Goal: Task Accomplishment & Management: Complete application form

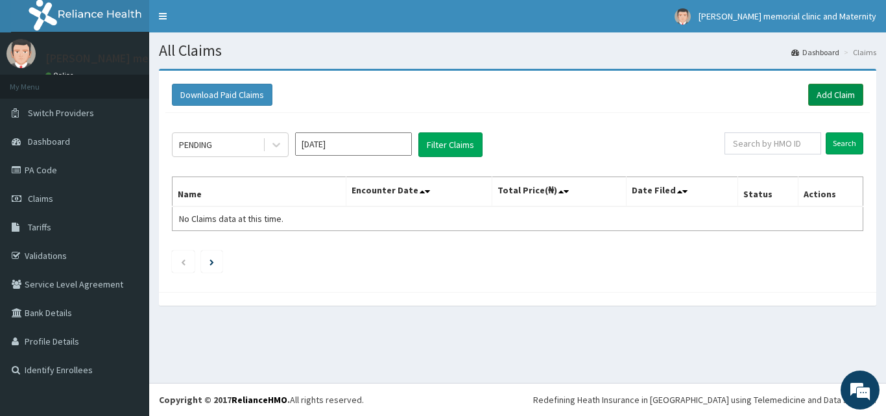
click at [824, 95] on link "Add Claim" at bounding box center [835, 95] width 55 height 22
click at [833, 87] on link "Add Claim" at bounding box center [835, 95] width 55 height 22
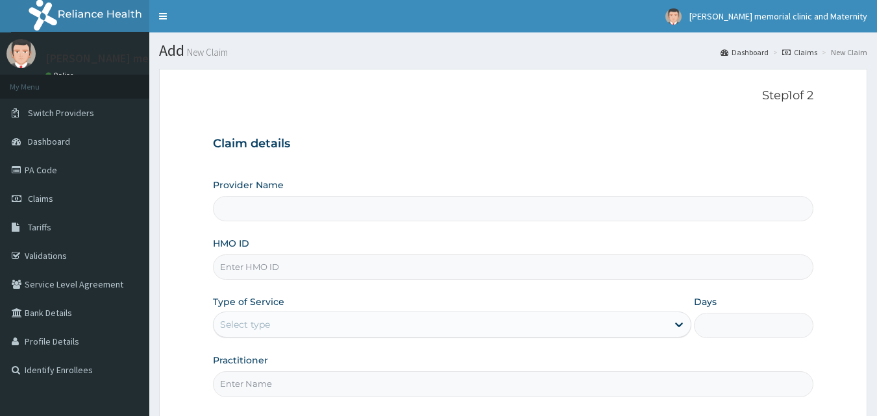
click at [363, 276] on input "HMO ID" at bounding box center [513, 266] width 601 height 25
type input "KAT/100"
type input "suzan memorial clinic and maternity"
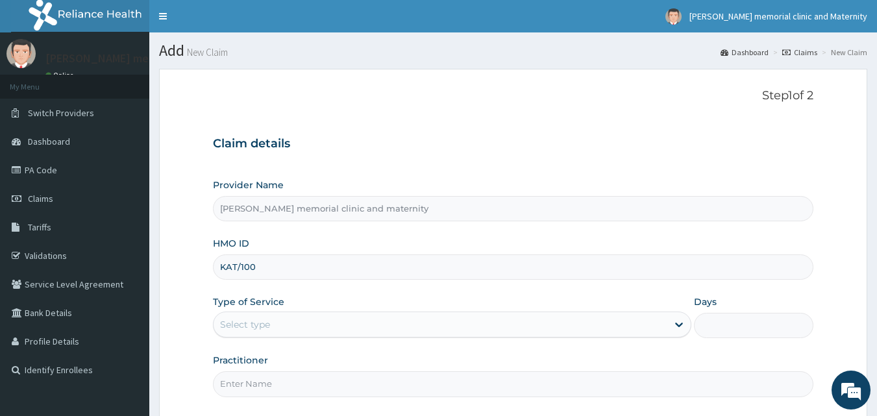
type input "KAT/10076/c"
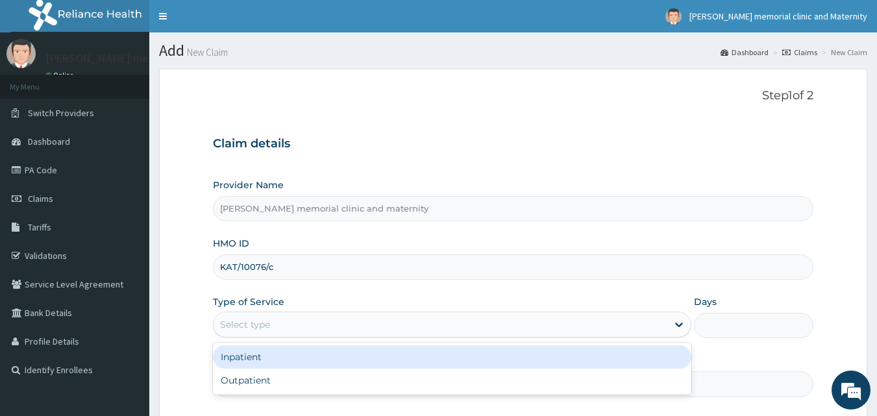
click at [345, 321] on div "Select type" at bounding box center [440, 324] width 454 height 21
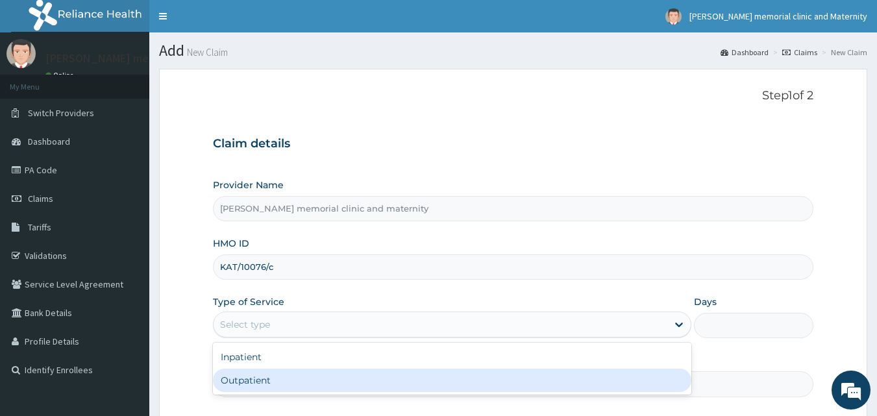
click at [329, 369] on div "Outpatient" at bounding box center [452, 380] width 478 height 23
type input "1"
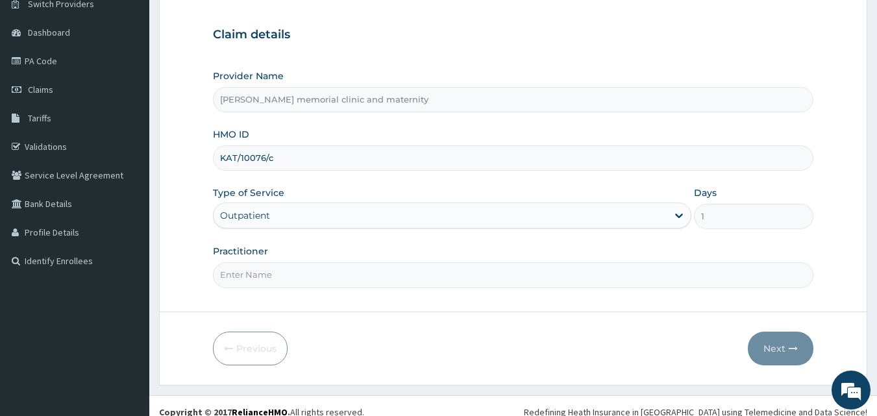
scroll to position [121, 0]
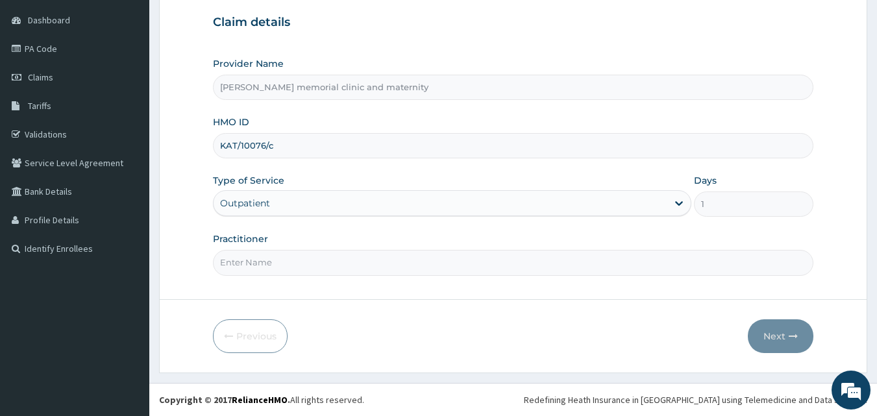
click at [452, 261] on input "Practitioner" at bounding box center [513, 262] width 601 height 25
type input "DR IKEJI"
click at [797, 333] on icon "button" at bounding box center [792, 336] width 9 height 9
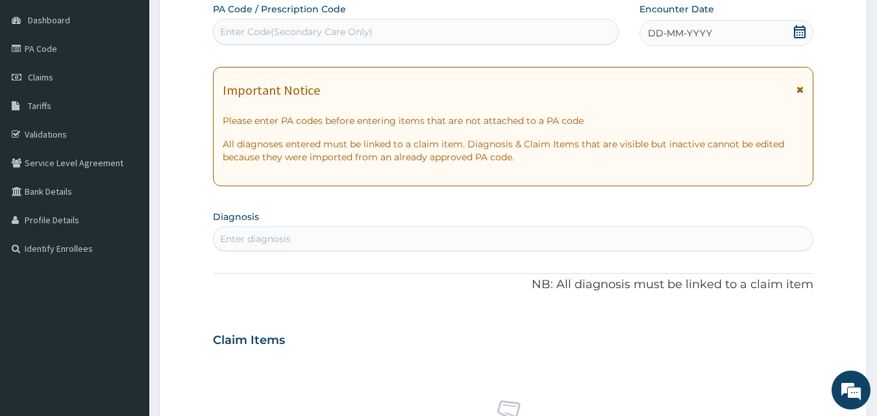
click at [762, 43] on div "DD-MM-YYYY" at bounding box center [726, 33] width 174 height 26
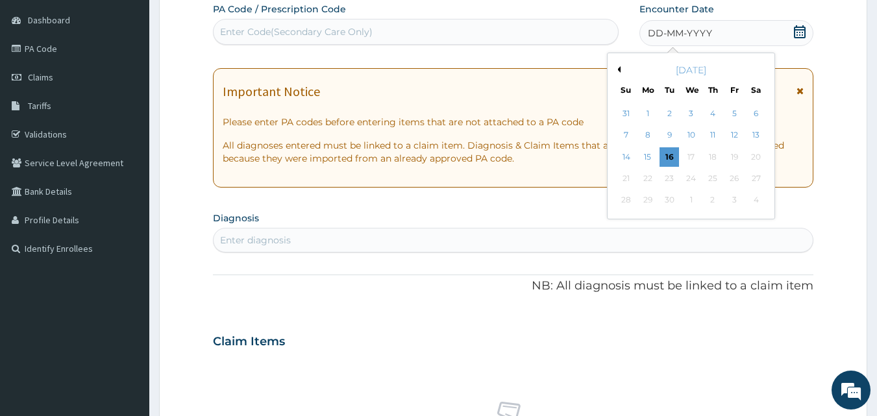
click at [616, 65] on div "[DATE]" at bounding box center [691, 70] width 156 height 13
click at [620, 68] on button "Previous Month" at bounding box center [617, 69] width 6 height 6
click at [730, 182] on div "22" at bounding box center [733, 178] width 19 height 19
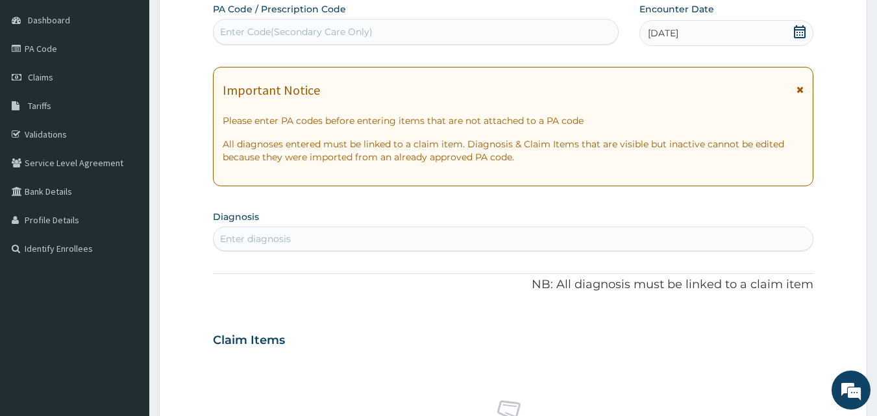
click at [425, 239] on div "Enter diagnosis" at bounding box center [513, 238] width 600 height 21
click at [422, 237] on div "Enter diagnosis" at bounding box center [513, 238] width 600 height 21
click at [380, 239] on div "Enter diagnosis" at bounding box center [513, 238] width 600 height 21
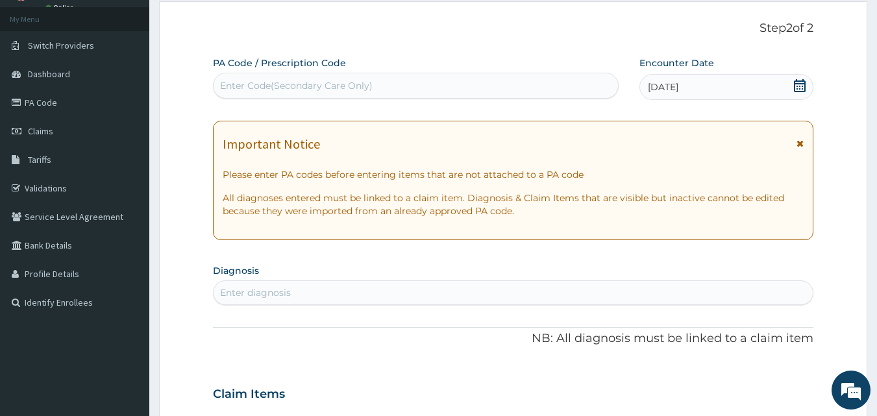
scroll to position [0, 0]
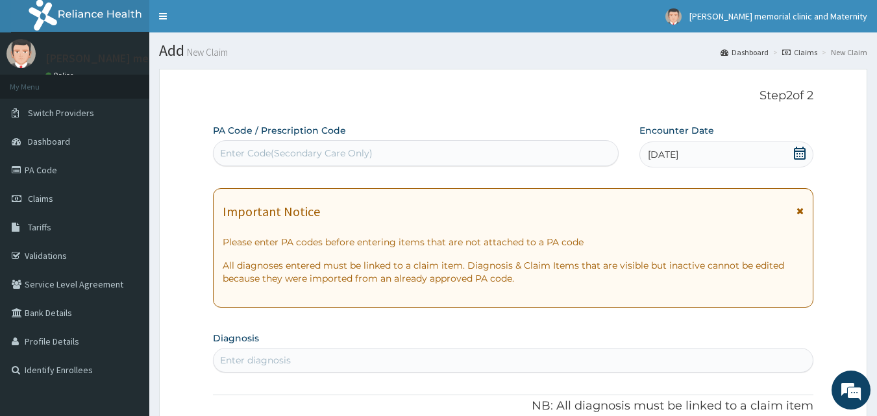
click at [605, 157] on div "Enter Code(Secondary Care Only)" at bounding box center [415, 153] width 405 height 21
click at [340, 359] on div "Enter diagnosis" at bounding box center [513, 360] width 600 height 21
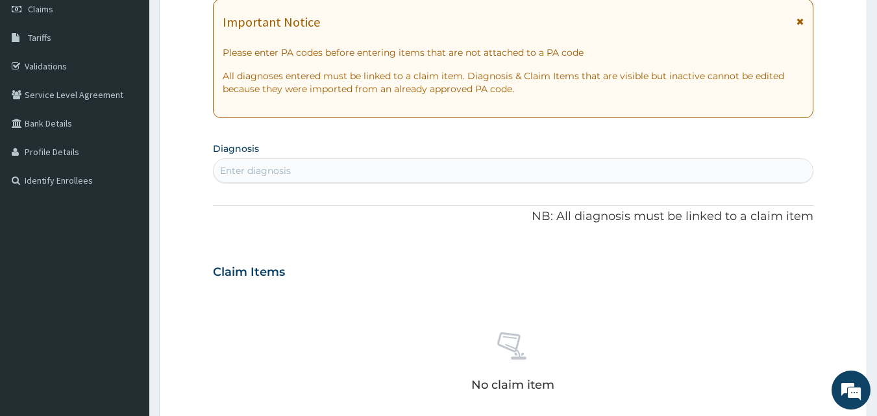
scroll to position [195, 0]
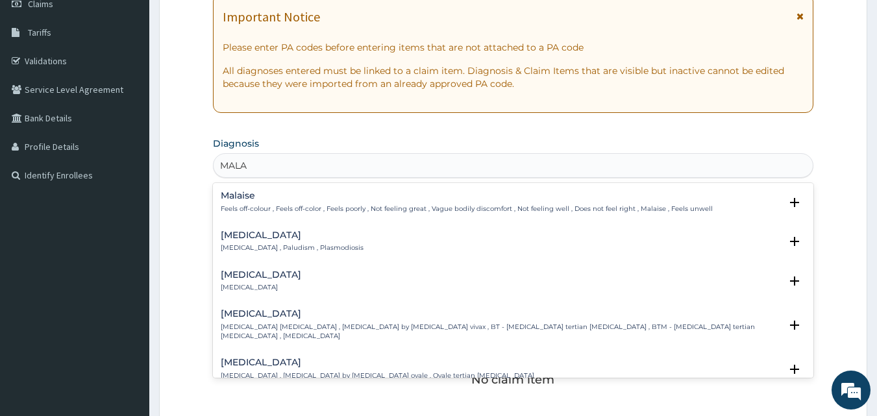
type input "MALAR"
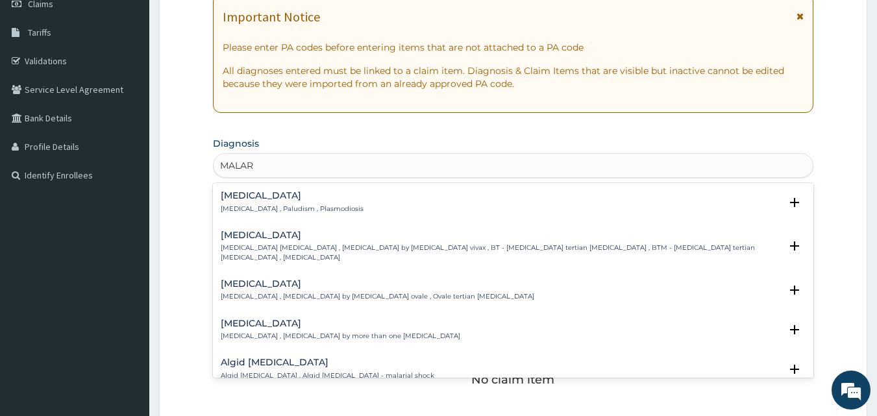
click at [375, 197] on div "[MEDICAL_DATA] [MEDICAL_DATA] , Paludism , Plasmodiosis" at bounding box center [513, 202] width 585 height 23
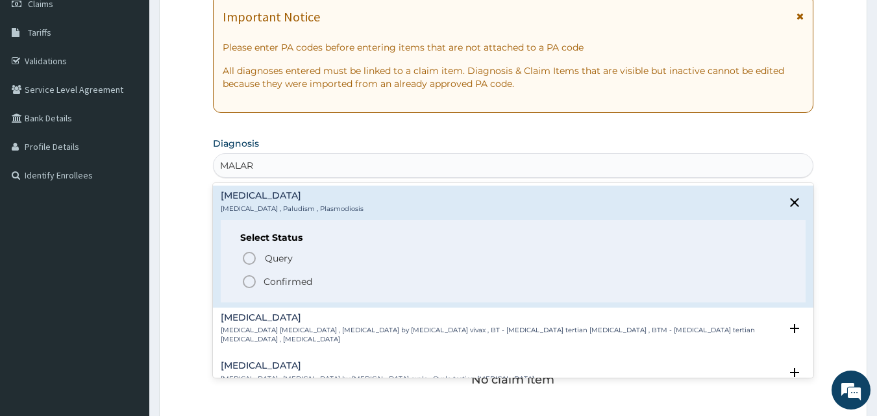
click at [298, 279] on p "Confirmed" at bounding box center [287, 281] width 49 height 13
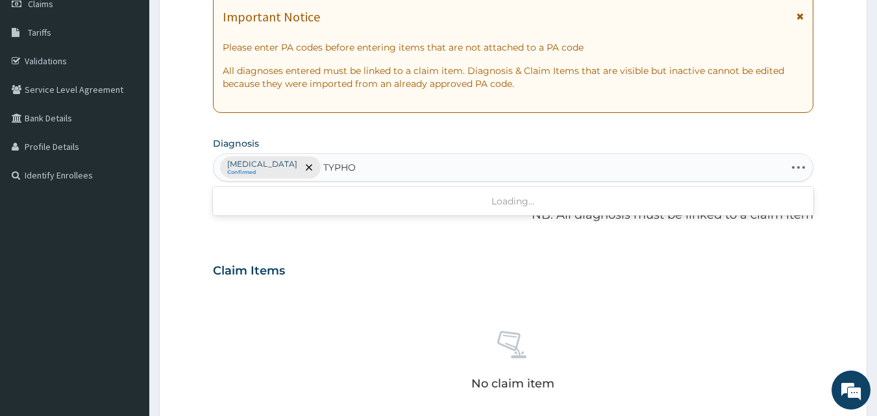
type input "TYPHOI"
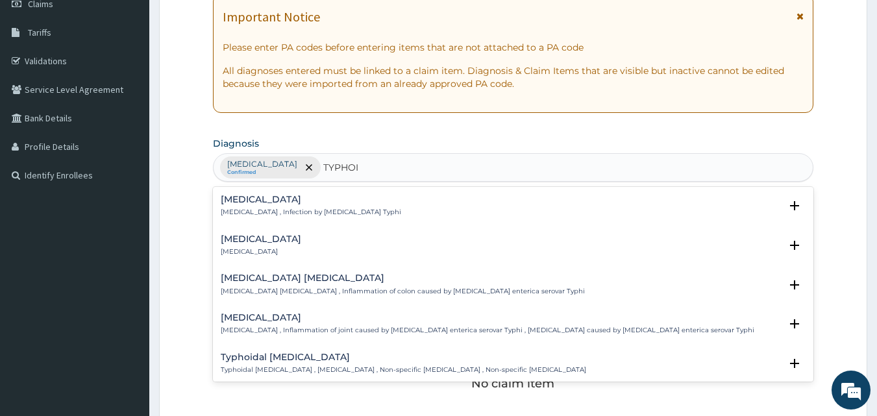
click at [350, 206] on div "Typhoid fever Typhoid fever , Infection by Salmonella Typhi" at bounding box center [311, 206] width 180 height 23
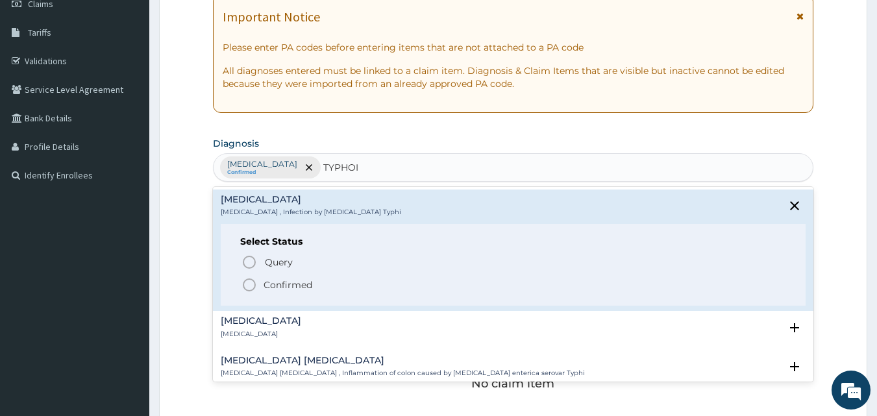
click at [313, 290] on span "Confirmed" at bounding box center [513, 285] width 545 height 16
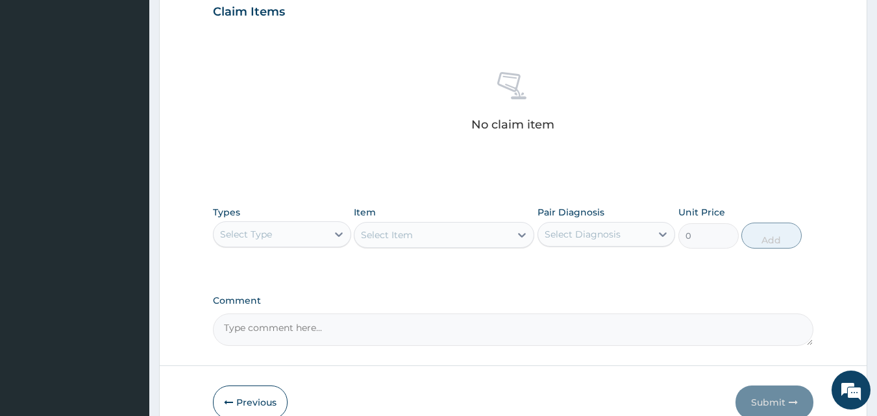
scroll to position [454, 0]
click at [311, 230] on div "Select Type" at bounding box center [270, 233] width 114 height 21
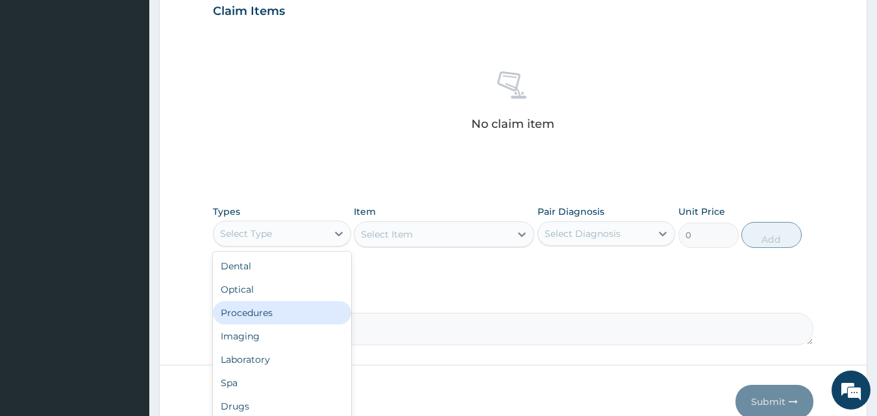
click at [275, 312] on div "Procedures" at bounding box center [282, 312] width 138 height 23
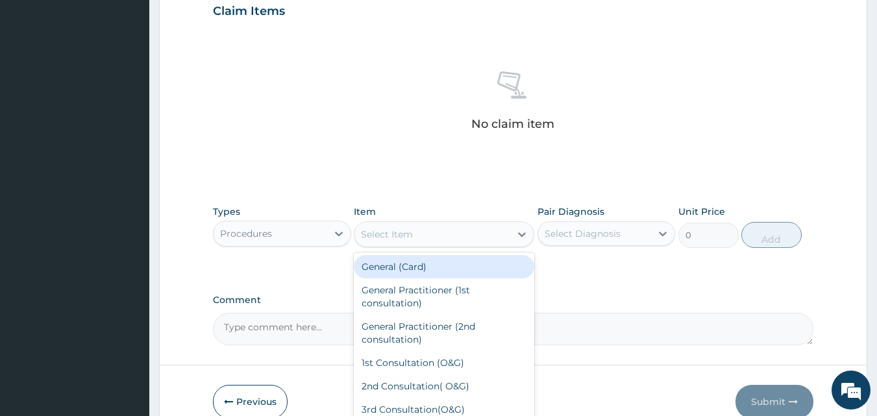
click at [378, 239] on div "Select Item" at bounding box center [387, 234] width 52 height 13
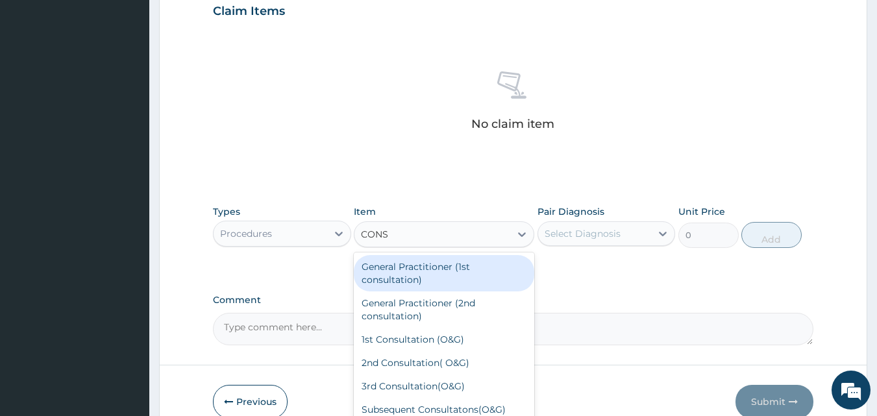
type input "CONSU"
click at [395, 262] on div "General Practitioner (1st consultation)" at bounding box center [444, 273] width 180 height 36
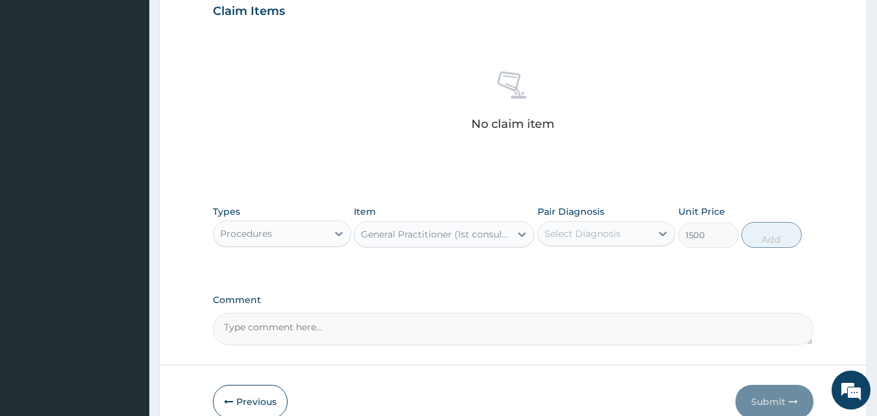
type input "1500"
click at [554, 225] on div "Select Diagnosis" at bounding box center [595, 233] width 114 height 21
click at [555, 276] on div "[MEDICAL_DATA]" at bounding box center [606, 267] width 138 height 27
checkbox input "true"
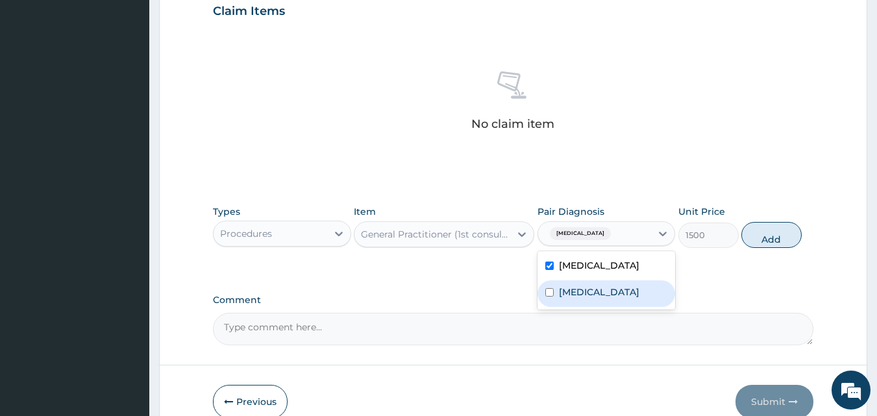
click at [555, 281] on div "Typhoid fever" at bounding box center [606, 293] width 138 height 27
checkbox input "true"
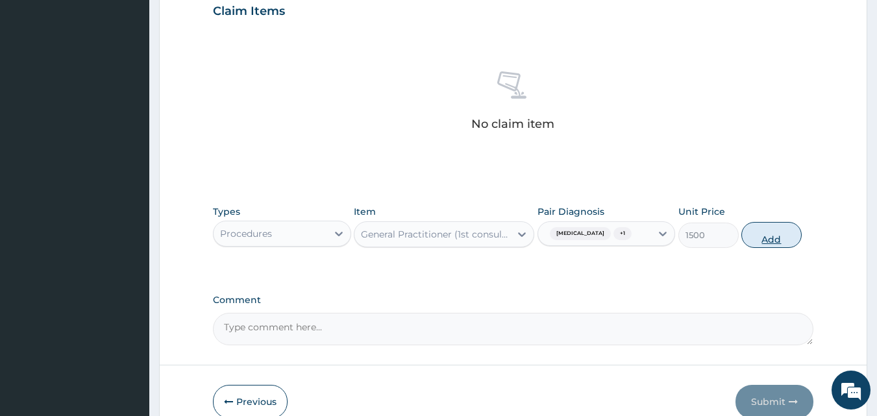
click at [751, 231] on button "Add" at bounding box center [771, 235] width 60 height 26
type input "0"
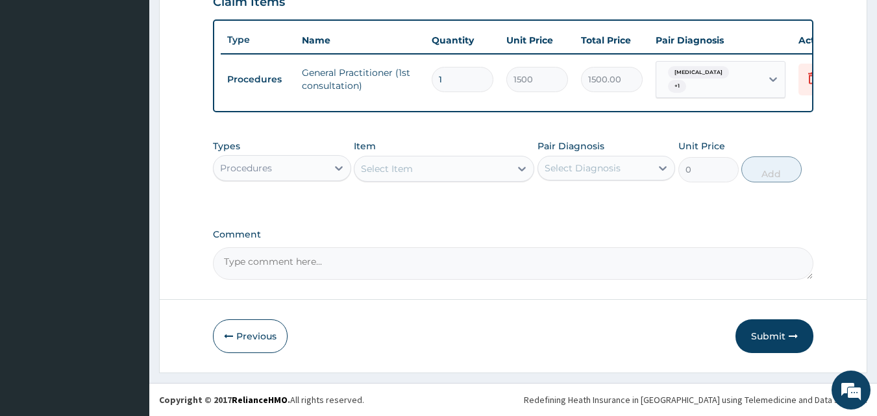
scroll to position [468, 0]
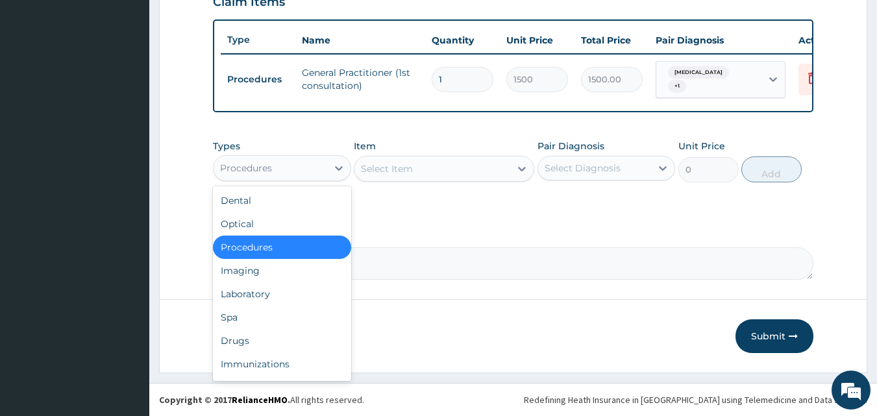
click at [320, 164] on div "Procedures" at bounding box center [270, 168] width 114 height 21
click at [261, 291] on div "Laboratory" at bounding box center [282, 293] width 138 height 23
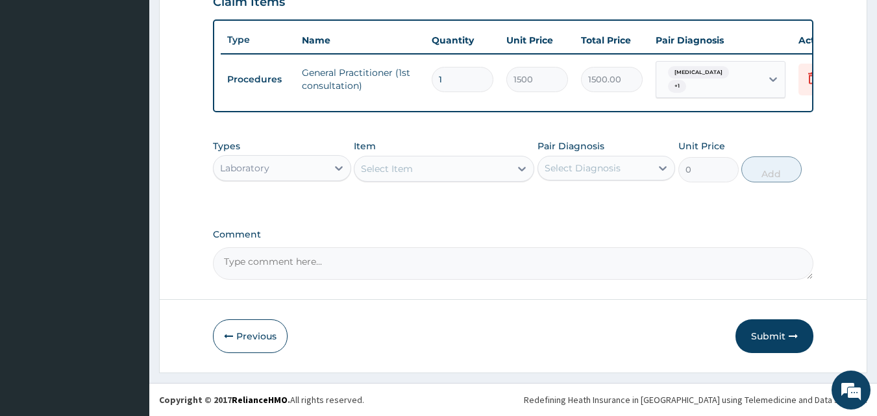
click at [378, 172] on div "Select Item" at bounding box center [387, 168] width 52 height 13
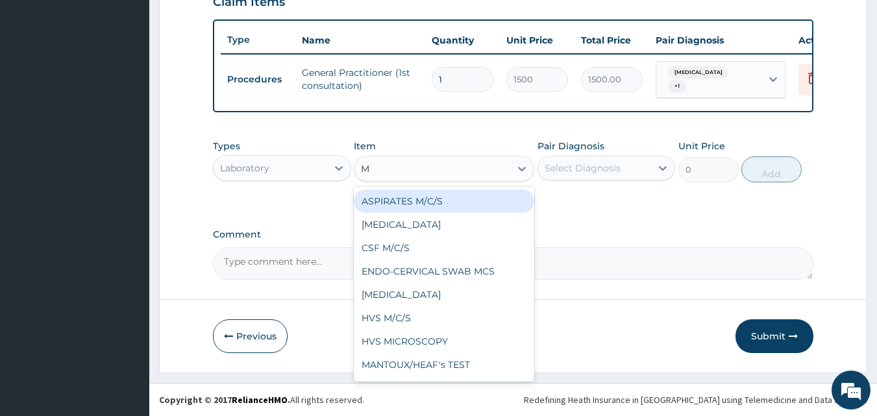
type input "MP"
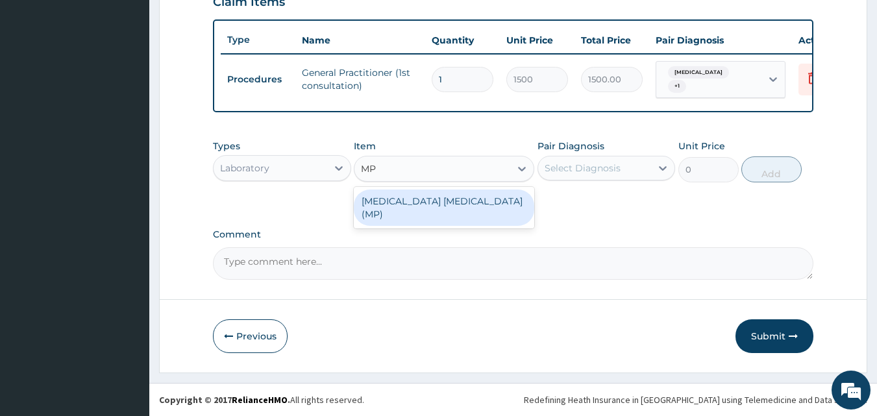
click at [402, 208] on div "[MEDICAL_DATA] [MEDICAL_DATA] (MP)" at bounding box center [444, 207] width 180 height 36
type input "560"
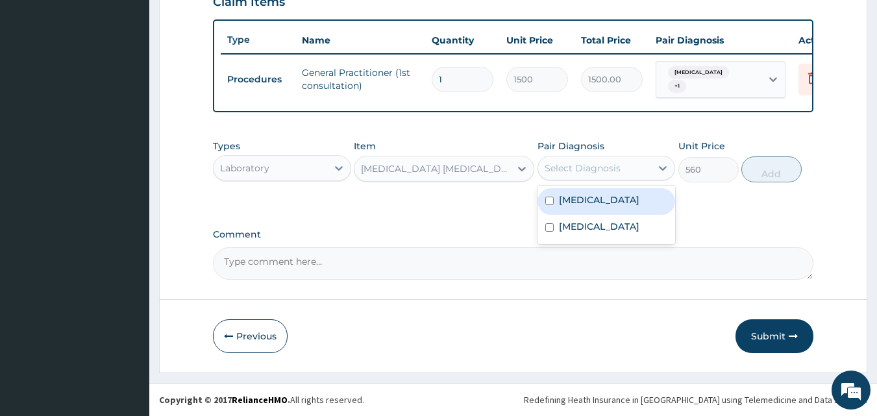
click at [571, 167] on div "Select Diagnosis" at bounding box center [582, 168] width 76 height 13
click at [561, 203] on label "[MEDICAL_DATA]" at bounding box center [599, 199] width 80 height 13
checkbox input "true"
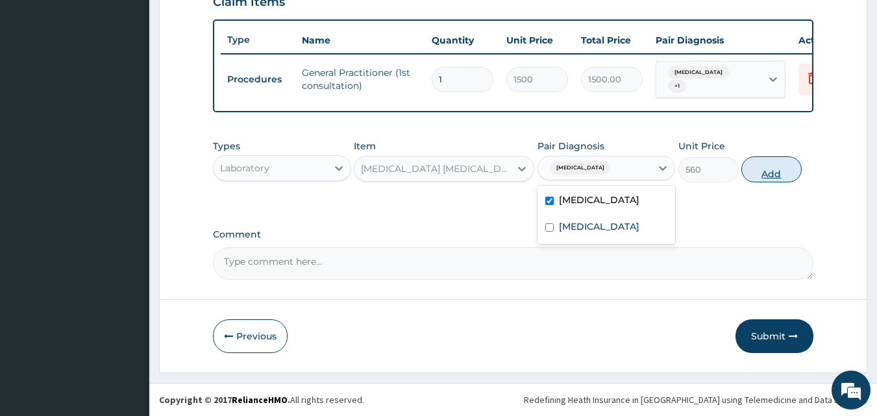
click at [764, 166] on button "Add" at bounding box center [771, 169] width 60 height 26
type input "0"
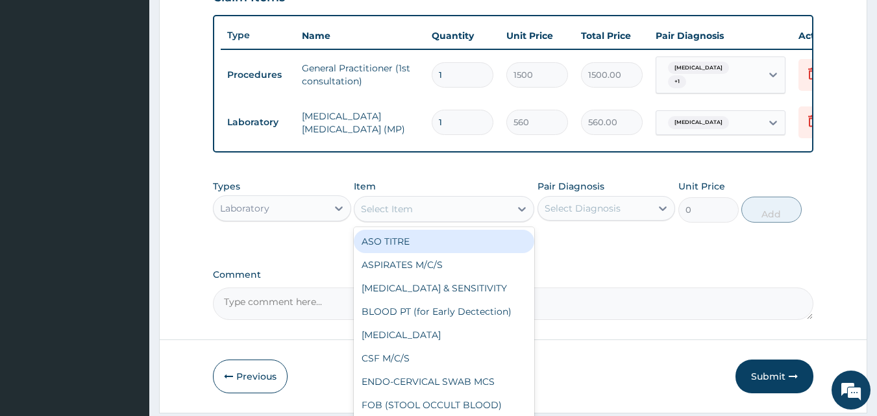
click at [432, 202] on div "Select Item" at bounding box center [432, 209] width 156 height 21
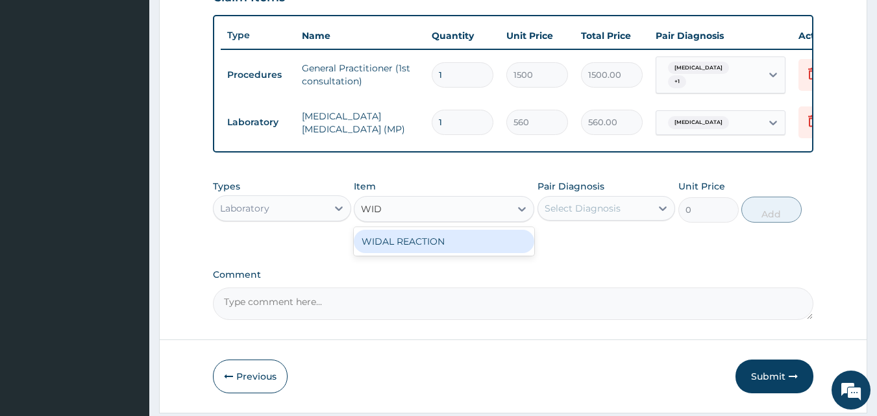
type input "WIDA"
click at [409, 245] on div "WIDAL REACTION" at bounding box center [444, 241] width 180 height 23
type input "800"
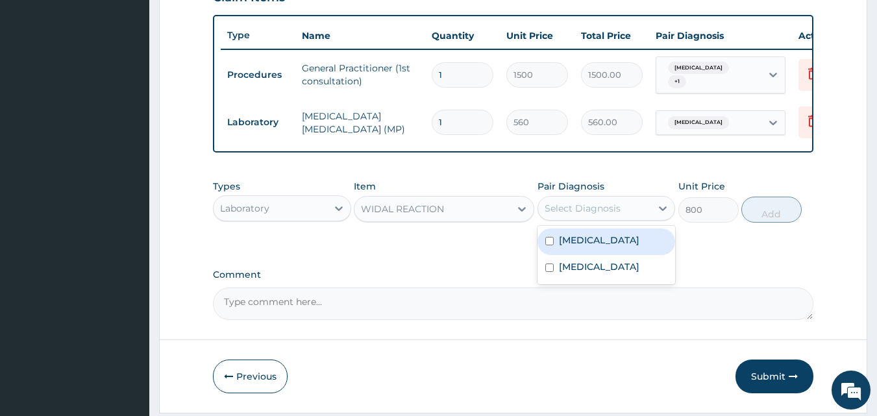
click at [553, 203] on div "Select Diagnosis" at bounding box center [595, 208] width 114 height 21
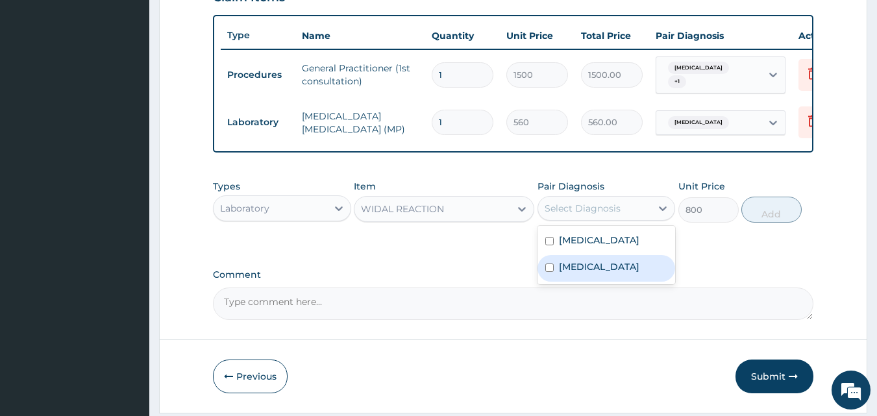
click at [574, 271] on label "Typhoid fever" at bounding box center [599, 266] width 80 height 13
checkbox input "true"
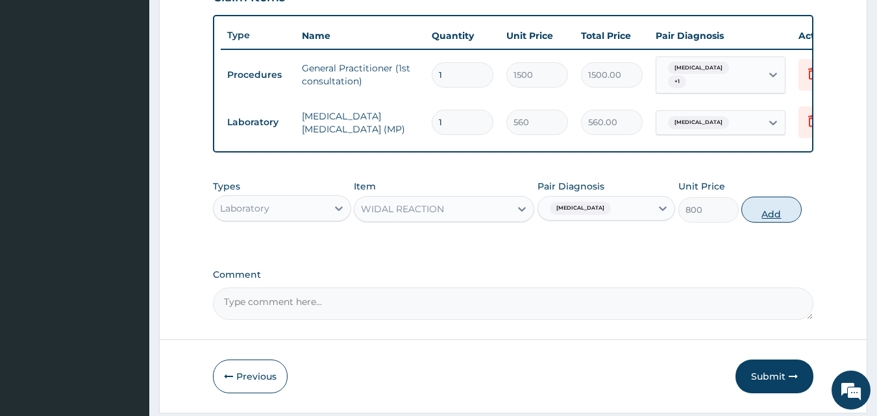
click at [781, 208] on button "Add" at bounding box center [771, 210] width 60 height 26
type input "0"
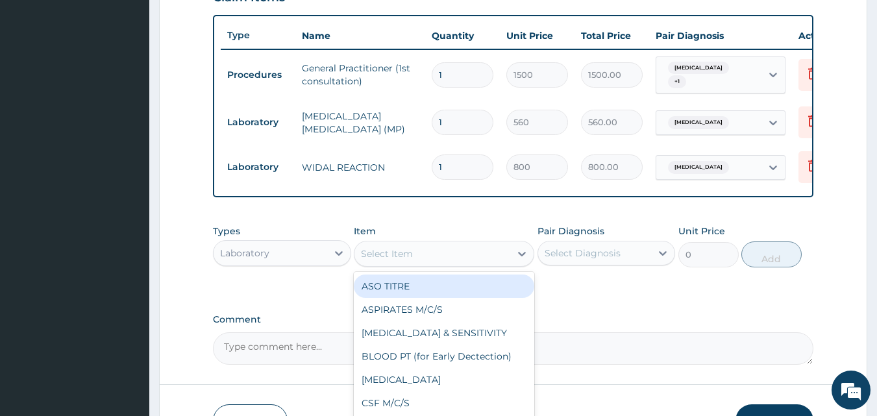
click at [410, 260] on div "Select Item" at bounding box center [387, 253] width 52 height 13
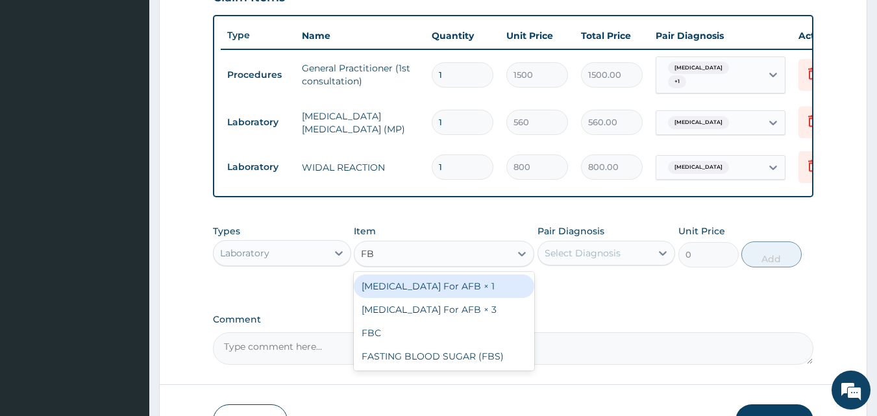
type input "FBC"
click at [402, 292] on div "FBC" at bounding box center [444, 285] width 180 height 23
type input "1600"
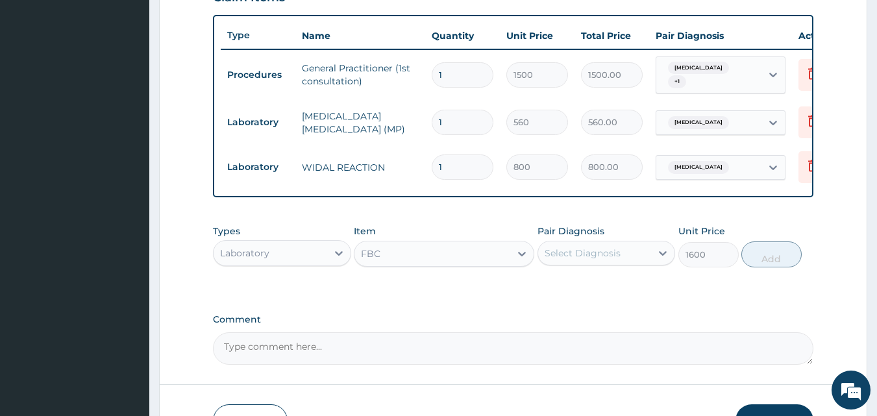
click at [562, 256] on div "Select Diagnosis" at bounding box center [582, 253] width 76 height 13
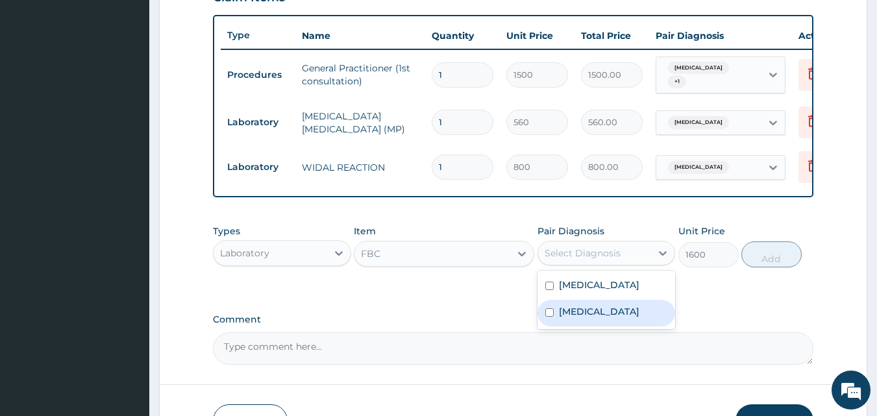
click at [574, 326] on div "Typhoid fever" at bounding box center [606, 313] width 138 height 27
checkbox input "true"
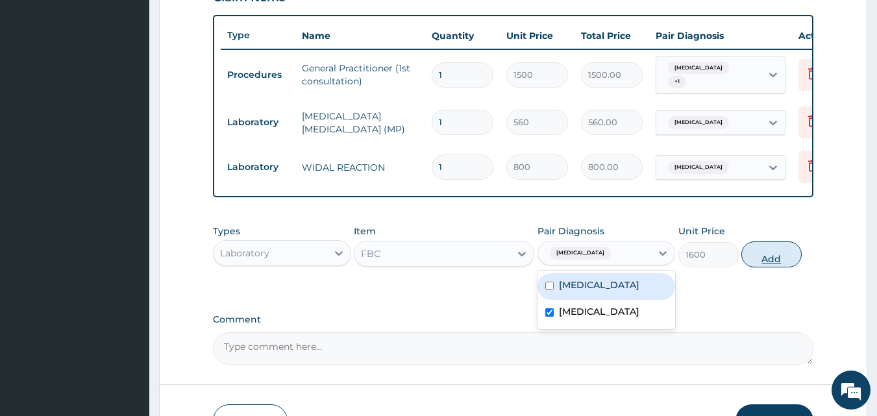
click at [768, 256] on button "Add" at bounding box center [771, 254] width 60 height 26
type input "0"
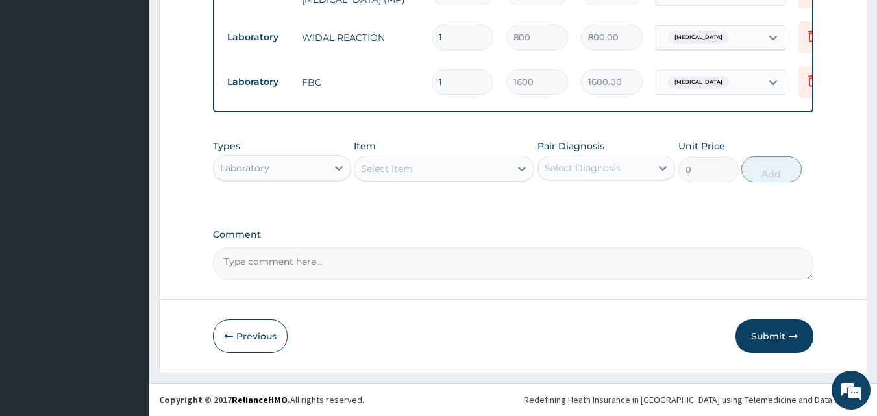
scroll to position [602, 0]
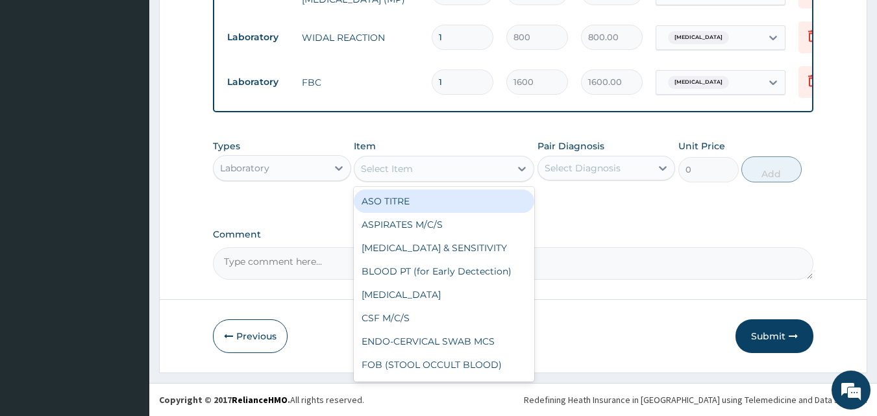
click at [387, 168] on div "Select Item" at bounding box center [387, 168] width 52 height 13
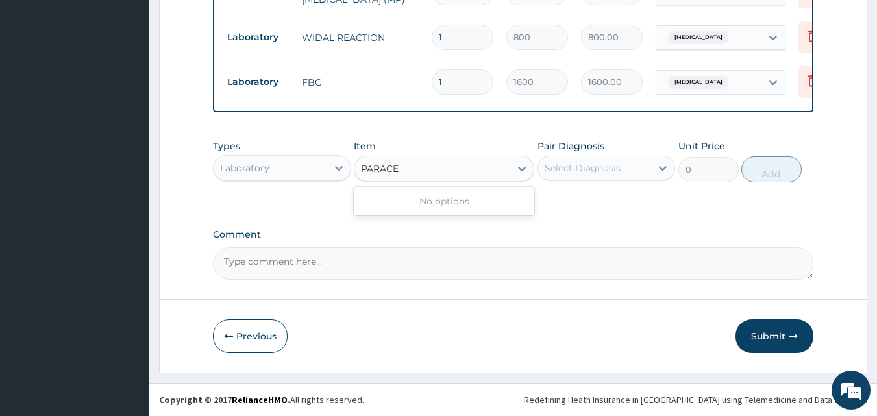
type input "PARACE"
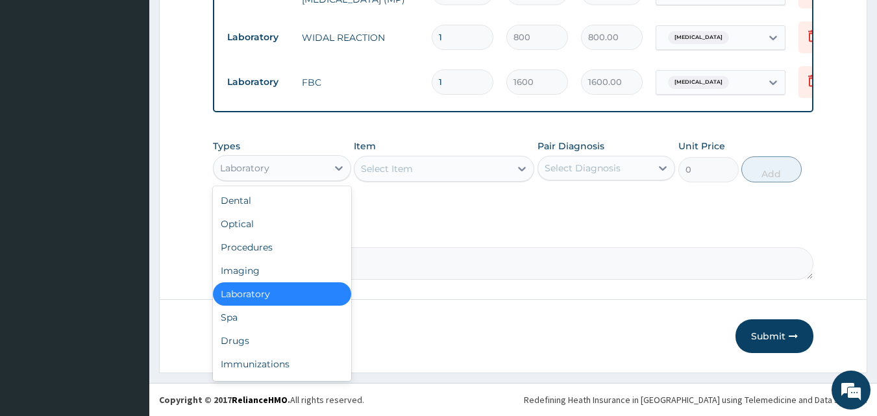
click at [294, 165] on div "Laboratory" at bounding box center [270, 168] width 114 height 21
click at [245, 340] on div "Drugs" at bounding box center [282, 340] width 138 height 23
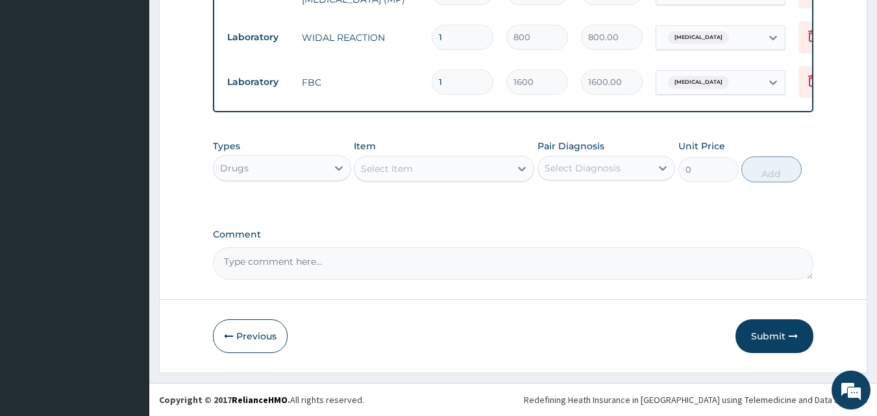
click at [385, 164] on div "Select Item" at bounding box center [387, 168] width 52 height 13
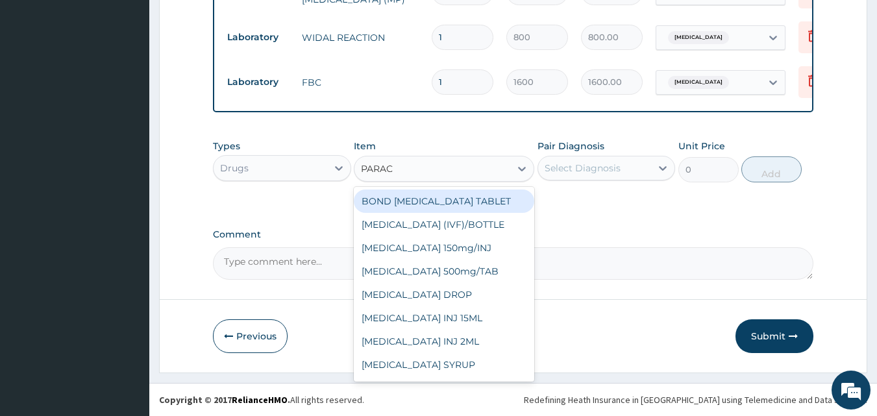
type input "PARACE"
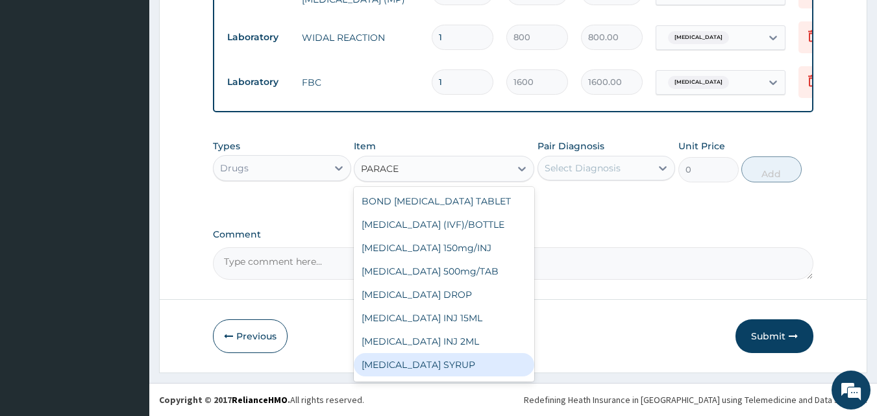
click at [454, 365] on div "[MEDICAL_DATA] SYRUP" at bounding box center [444, 364] width 180 height 23
type input "131.25"
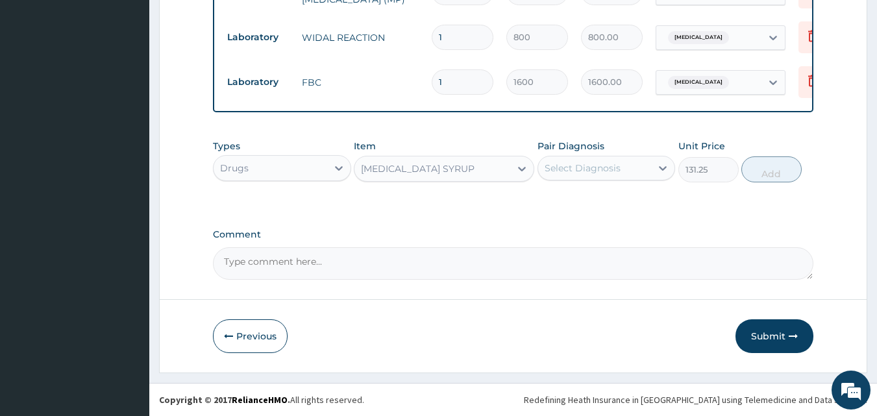
click at [557, 166] on div "Select Diagnosis" at bounding box center [582, 168] width 76 height 13
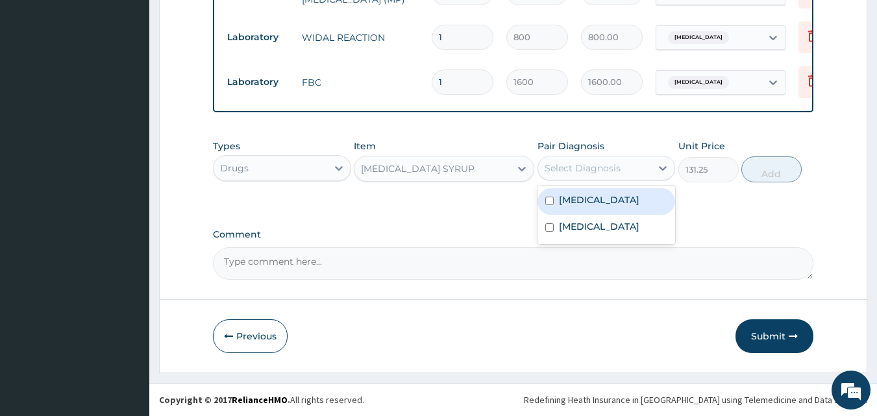
click at [567, 199] on label "[MEDICAL_DATA]" at bounding box center [599, 199] width 80 height 13
checkbox input "true"
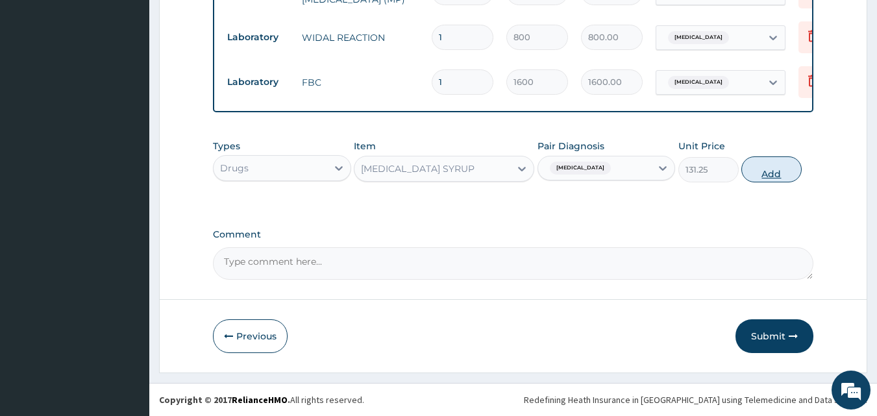
click at [767, 168] on button "Add" at bounding box center [771, 169] width 60 height 26
type input "0"
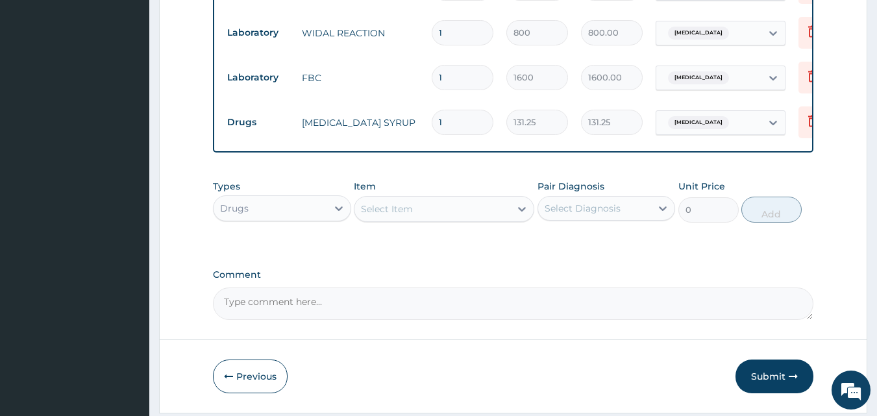
click at [393, 211] on div "Select Item" at bounding box center [387, 208] width 52 height 13
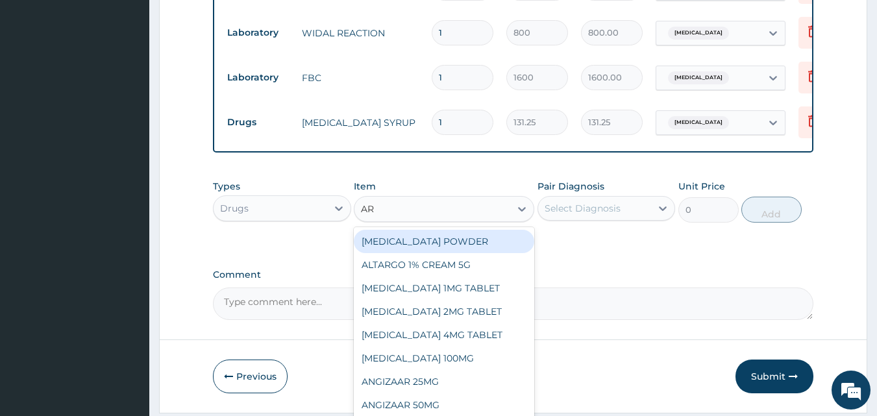
type input "ART"
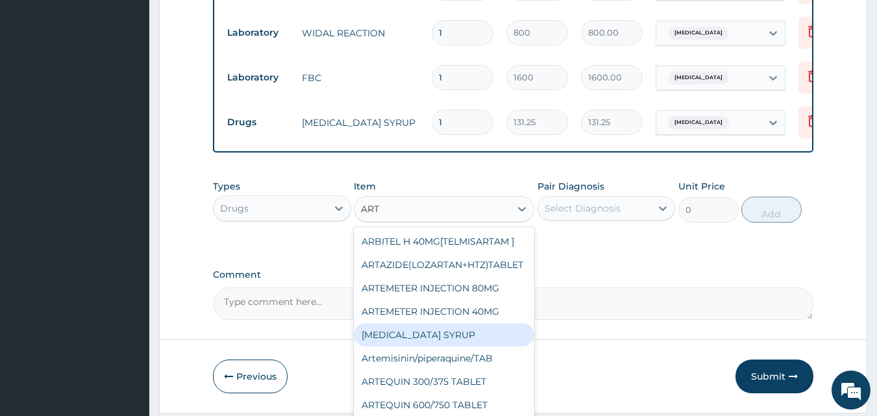
click at [428, 346] on div "[MEDICAL_DATA] SYRUP" at bounding box center [444, 334] width 180 height 23
type input "420"
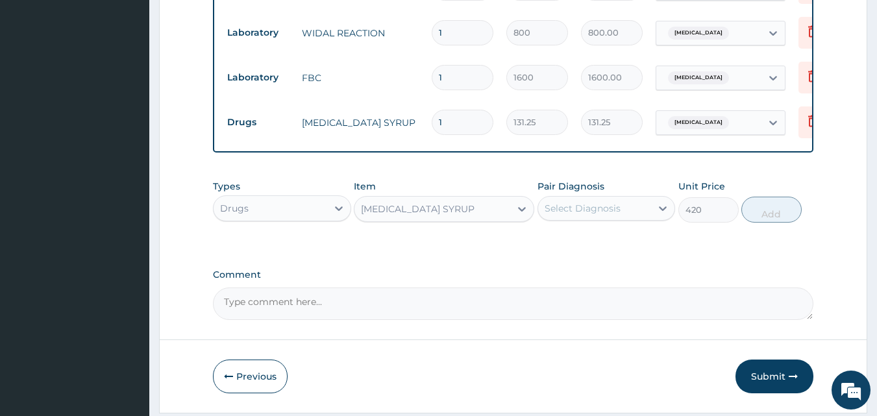
click at [570, 210] on div "Select Diagnosis" at bounding box center [582, 208] width 76 height 13
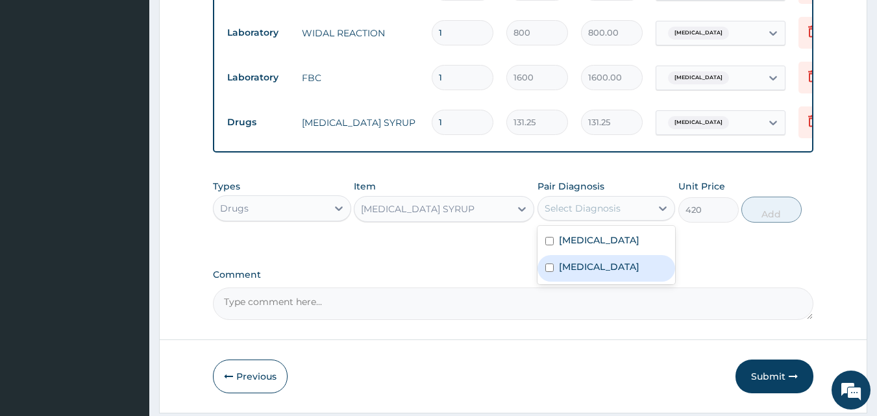
click at [576, 273] on label "Typhoid fever" at bounding box center [599, 266] width 80 height 13
checkbox input "true"
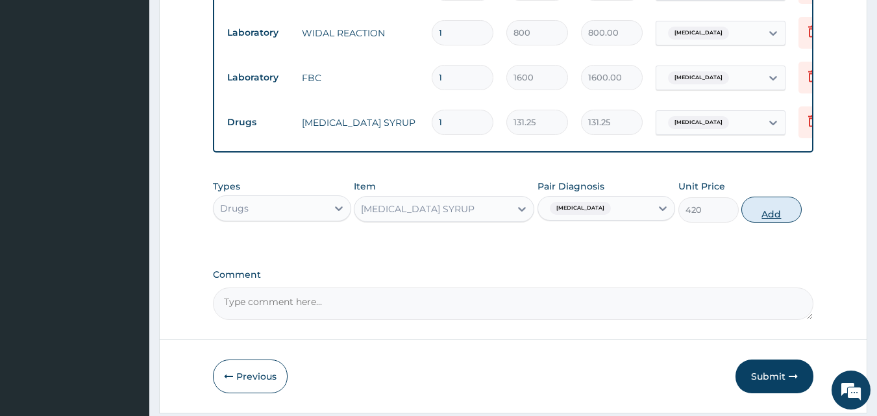
click at [762, 206] on button "Add" at bounding box center [771, 210] width 60 height 26
type input "0"
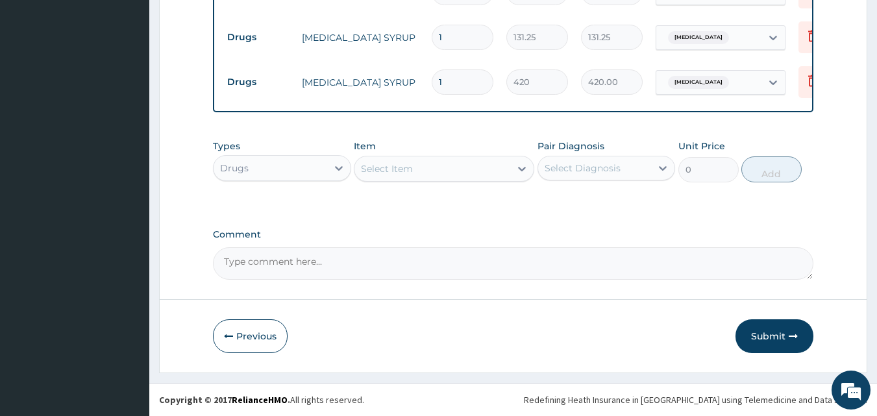
scroll to position [692, 0]
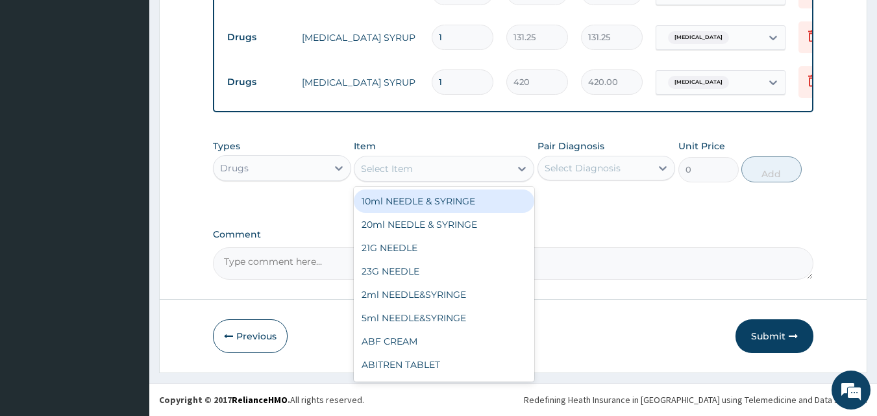
click at [387, 164] on div "Select Item" at bounding box center [387, 168] width 52 height 13
type input "AMOX"
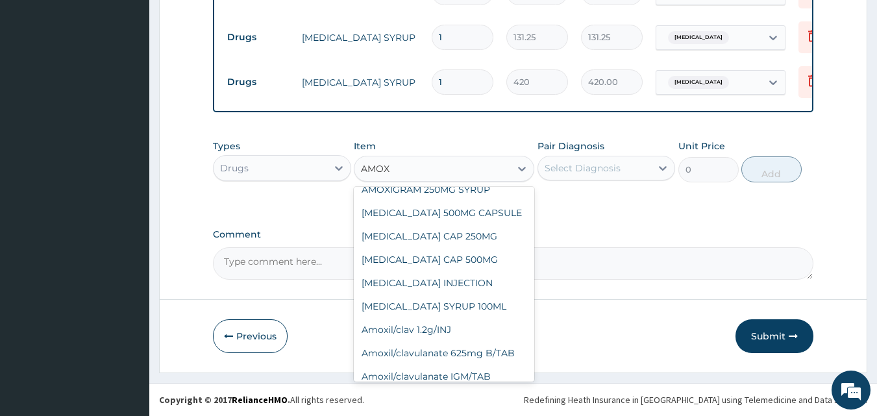
scroll to position [195, 0]
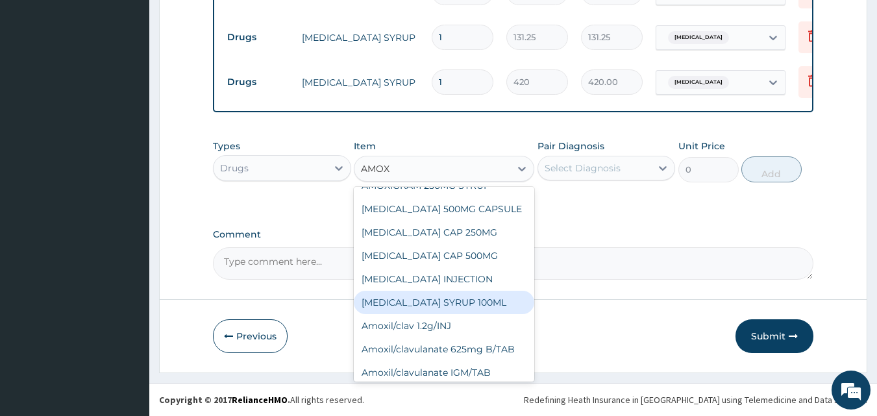
click at [432, 297] on div "[MEDICAL_DATA] SYRUP 100ML" at bounding box center [444, 302] width 180 height 23
type input "412.12"
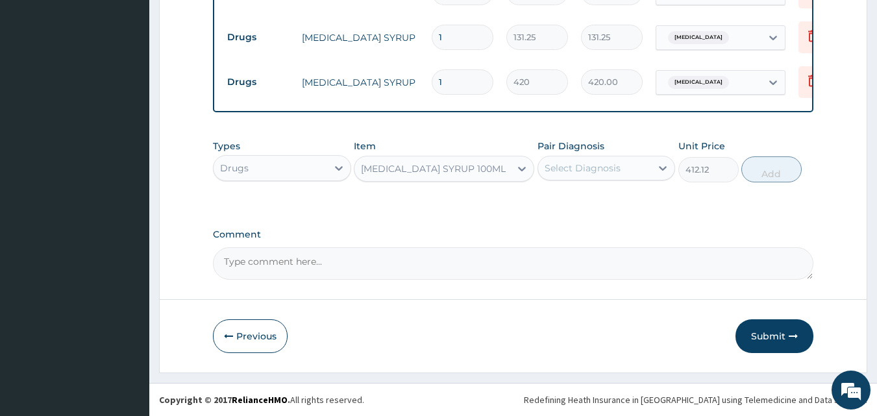
click at [574, 172] on div "Select Diagnosis" at bounding box center [582, 168] width 76 height 13
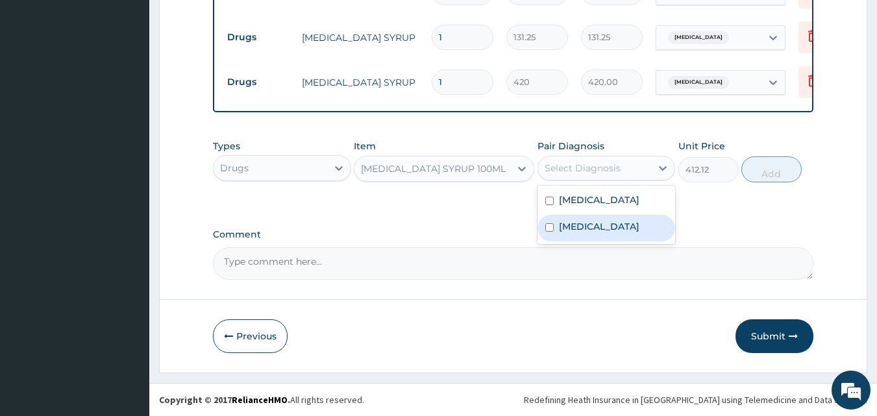
click at [572, 234] on div "Typhoid fever" at bounding box center [606, 228] width 138 height 27
checkbox input "true"
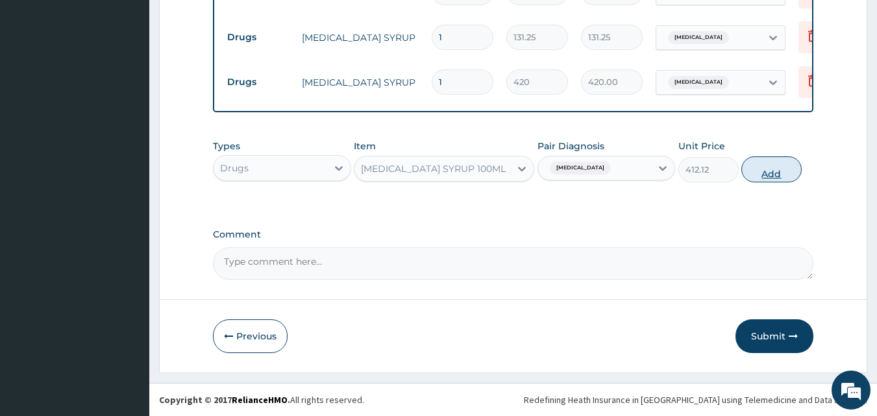
click at [772, 178] on button "Add" at bounding box center [771, 169] width 60 height 26
type input "0"
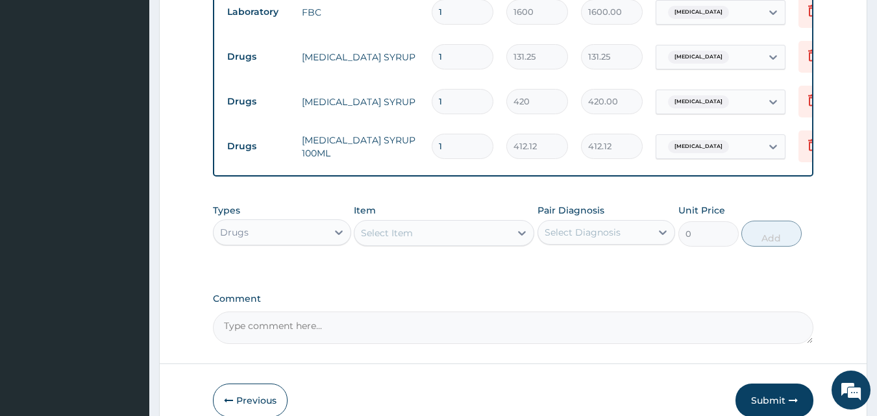
scroll to position [736, 0]
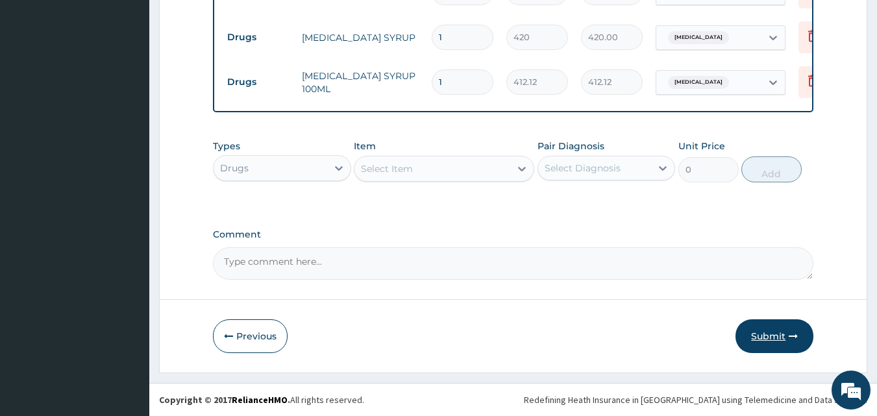
click at [772, 337] on button "Submit" at bounding box center [774, 336] width 78 height 34
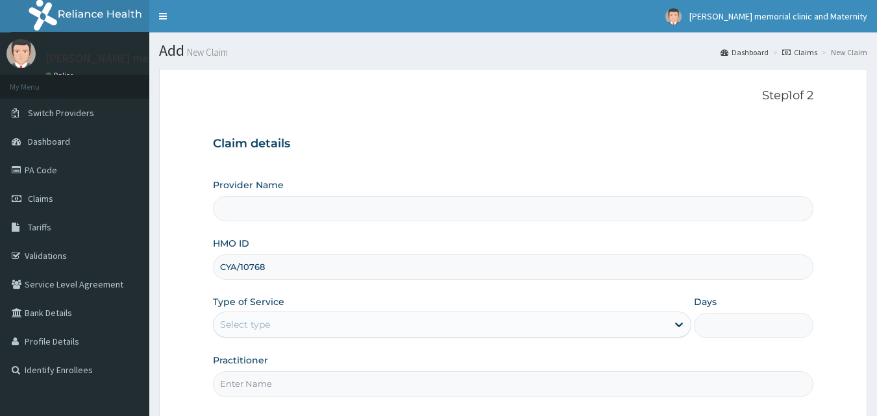
type input "CYA/10768/"
type input "[PERSON_NAME] memorial clinic and maternity"
type input "CYA/10768/C"
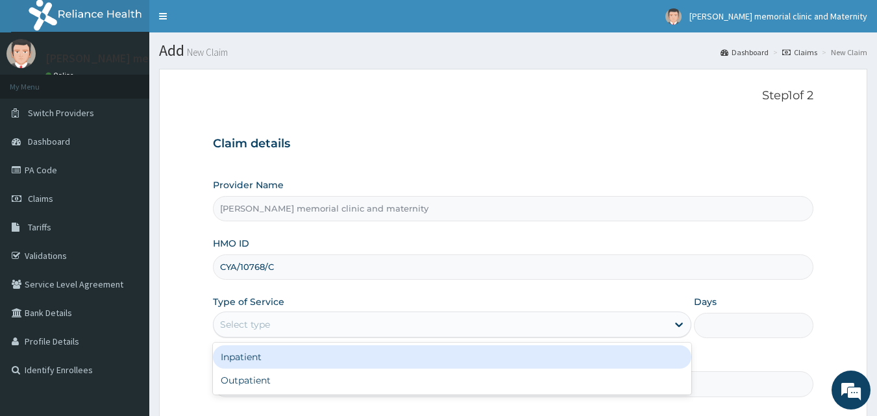
click at [343, 330] on div "Select type" at bounding box center [440, 324] width 454 height 21
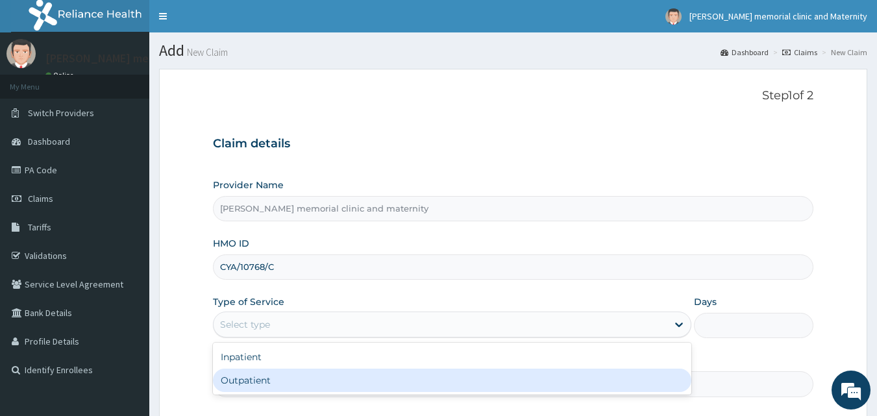
click at [310, 374] on div "Outpatient" at bounding box center [452, 380] width 478 height 23
type input "1"
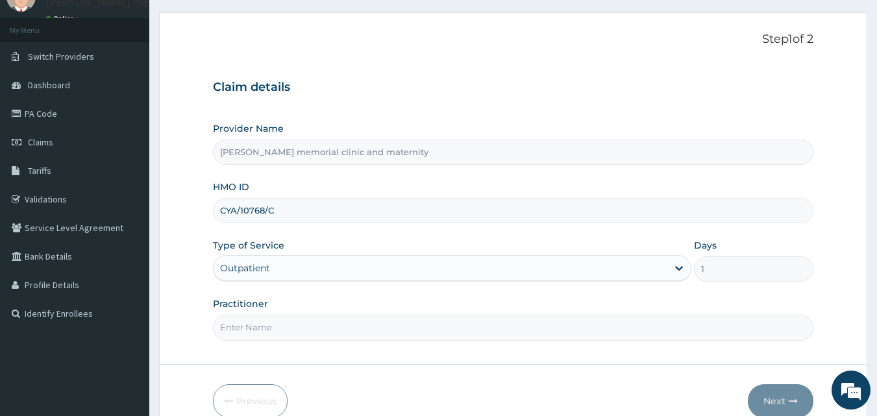
scroll to position [121, 0]
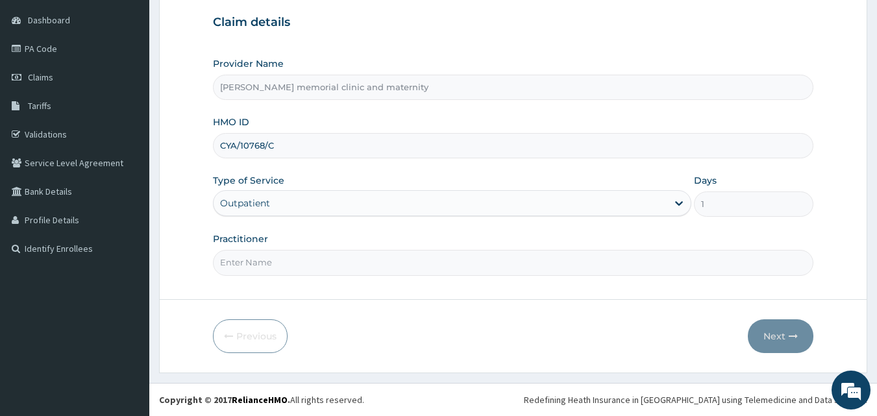
click at [410, 263] on input "Practitioner" at bounding box center [513, 262] width 601 height 25
type input "[PERSON_NAME]"
click at [770, 345] on button "Next" at bounding box center [780, 336] width 66 height 34
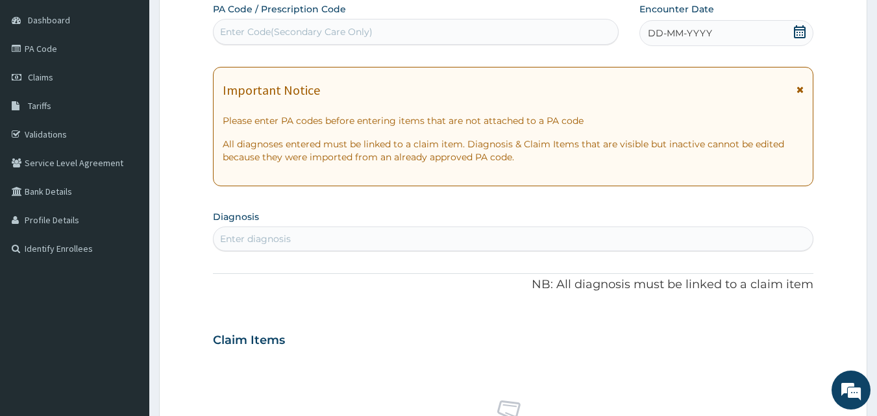
click at [678, 39] on span "DD-MM-YYYY" at bounding box center [680, 33] width 64 height 13
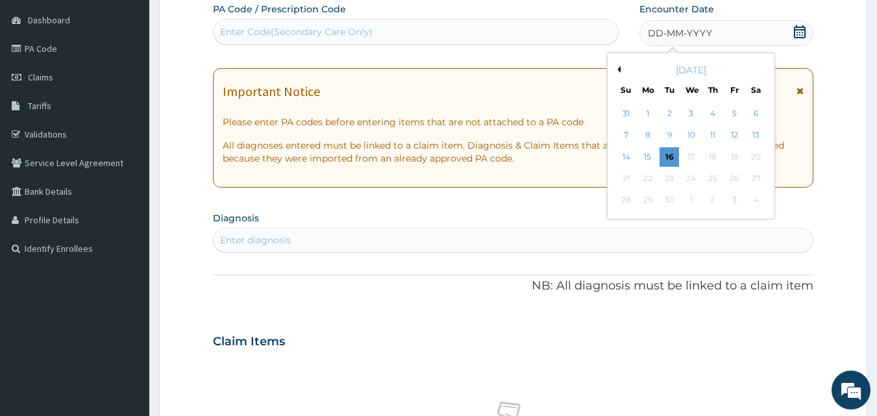
click at [619, 65] on div "[DATE]" at bounding box center [691, 70] width 156 height 13
click at [616, 69] on button "Previous Month" at bounding box center [617, 69] width 6 height 6
click at [671, 204] on div "26" at bounding box center [669, 200] width 19 height 19
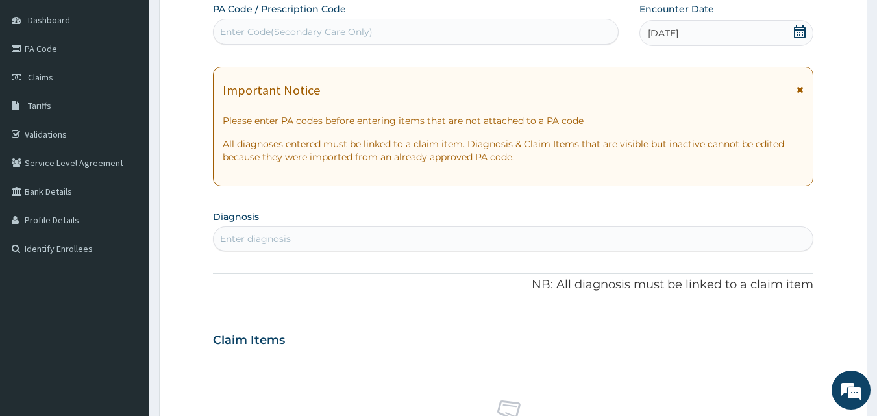
click at [463, 235] on div "Enter diagnosis" at bounding box center [513, 238] width 600 height 21
type input "MALAR"
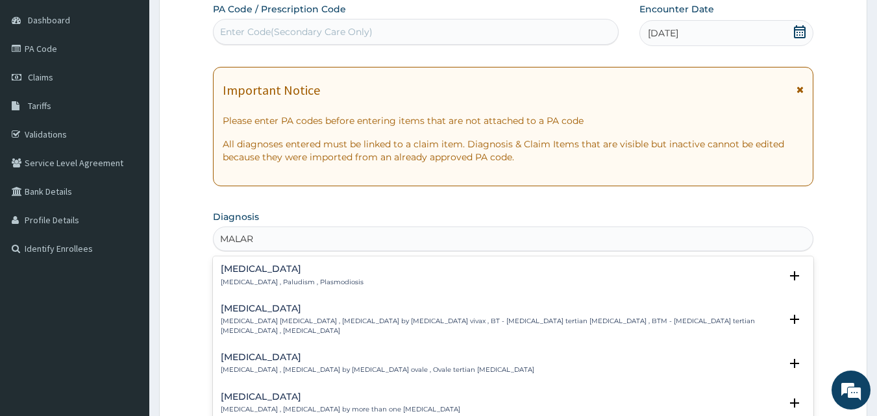
click at [396, 272] on div "[MEDICAL_DATA] [MEDICAL_DATA] , Paludism , Plasmodiosis" at bounding box center [513, 275] width 585 height 23
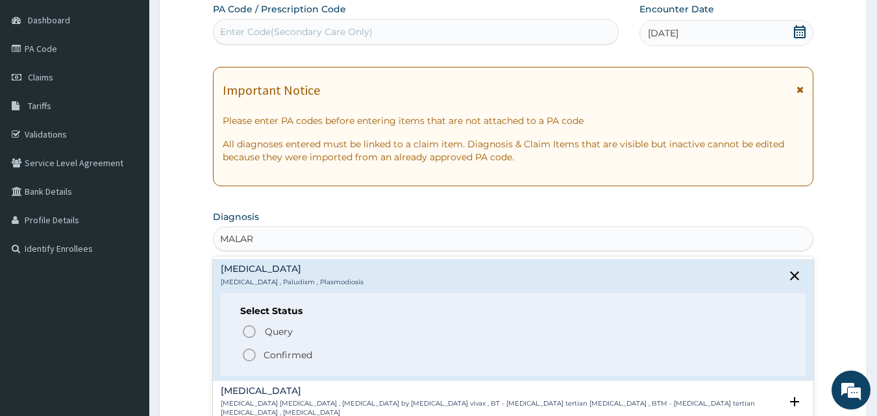
click at [313, 362] on span "Confirmed" at bounding box center [513, 355] width 545 height 16
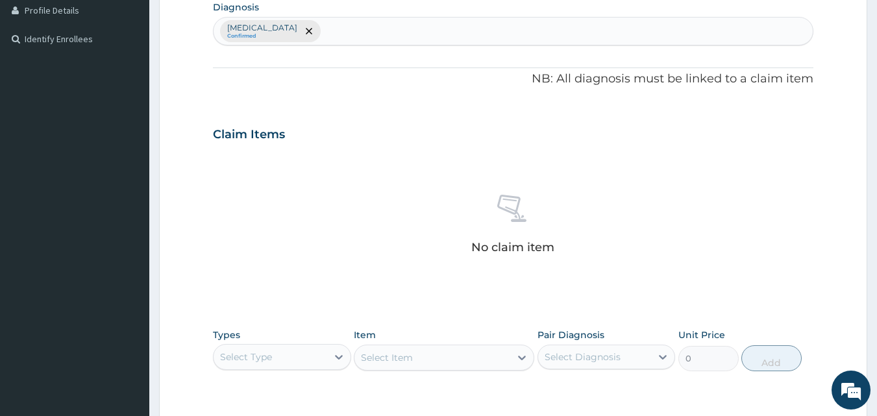
scroll to position [381, 0]
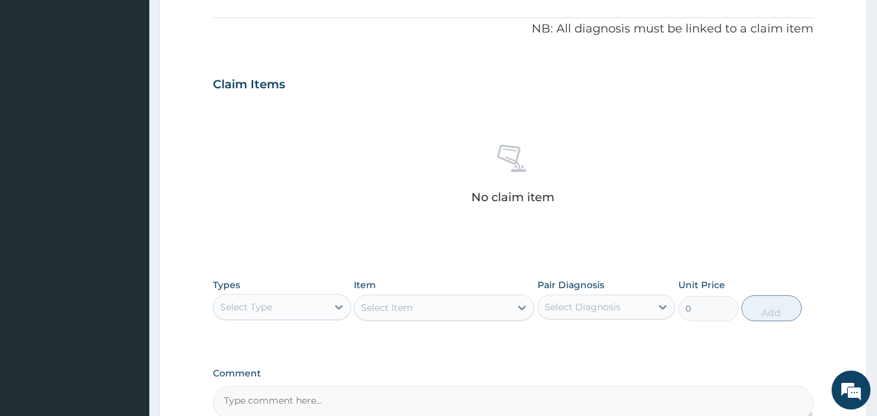
click at [315, 304] on div "Select Type" at bounding box center [270, 307] width 114 height 21
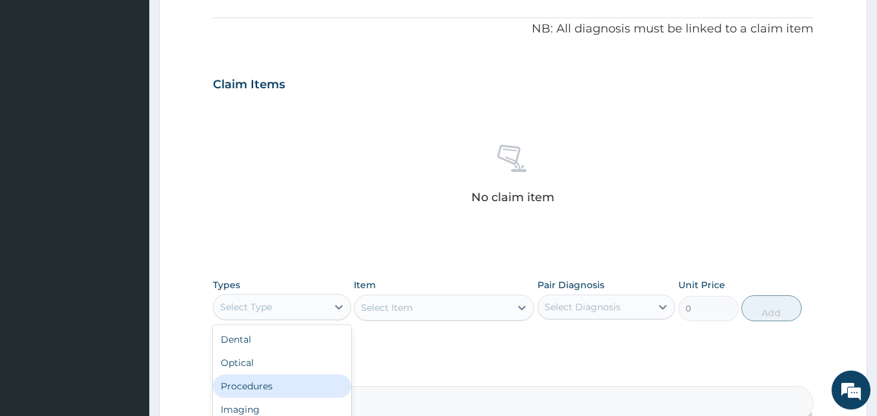
click at [259, 387] on div "Procedures" at bounding box center [282, 385] width 138 height 23
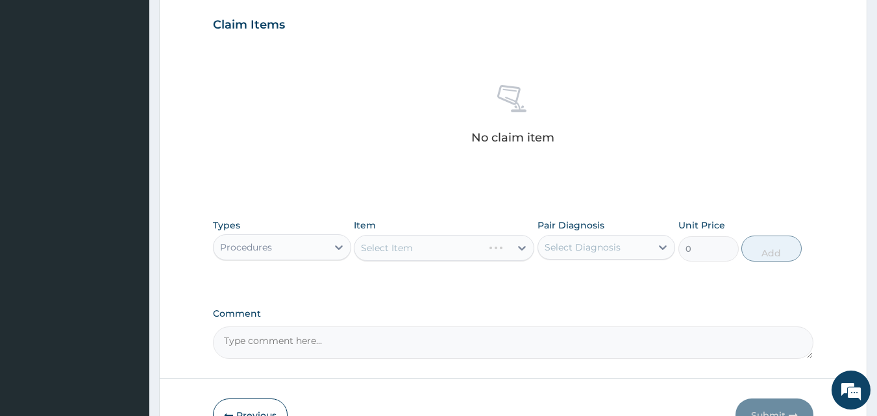
scroll to position [520, 0]
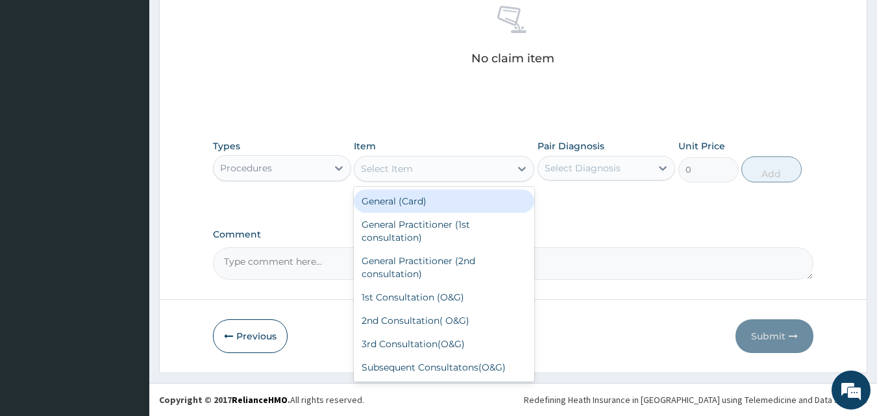
click at [389, 171] on div "Select Item" at bounding box center [387, 168] width 52 height 13
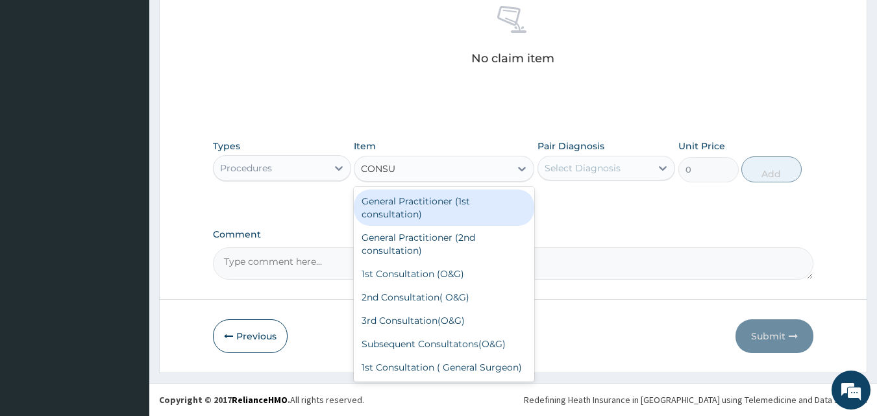
type input "CONSUL"
click at [407, 203] on div "General Practitioner (1st consultation)" at bounding box center [444, 207] width 180 height 36
type input "1500"
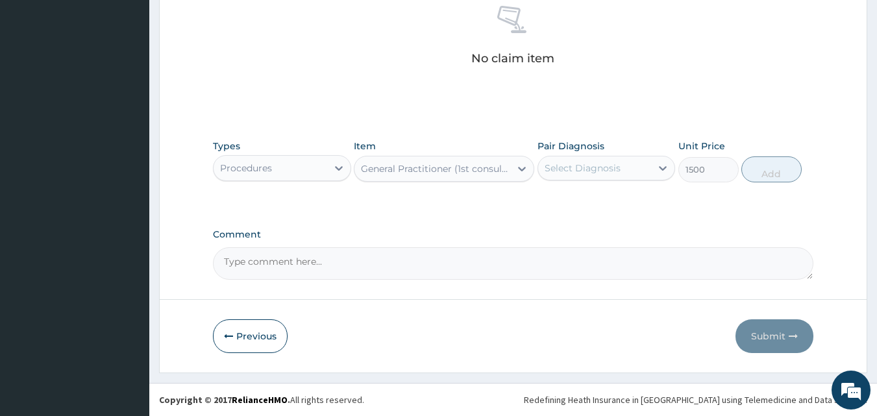
click at [611, 165] on div "Select Diagnosis" at bounding box center [582, 168] width 76 height 13
click at [587, 195] on label "[MEDICAL_DATA]" at bounding box center [599, 199] width 80 height 13
checkbox input "true"
click at [754, 171] on button "Add" at bounding box center [771, 169] width 60 height 26
type input "0"
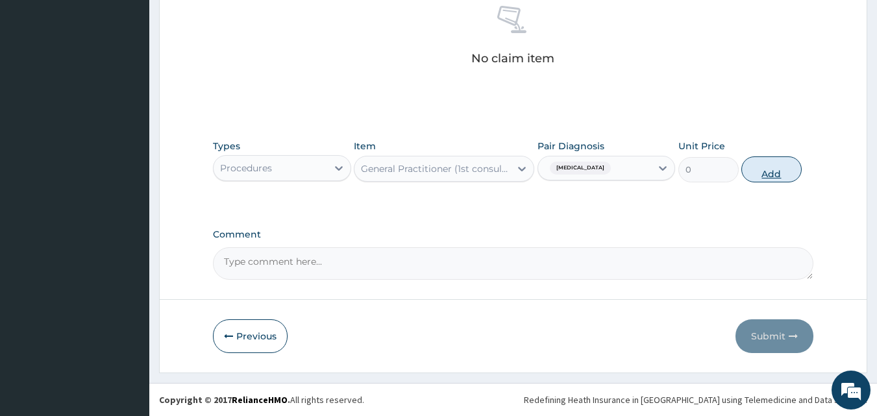
scroll to position [468, 0]
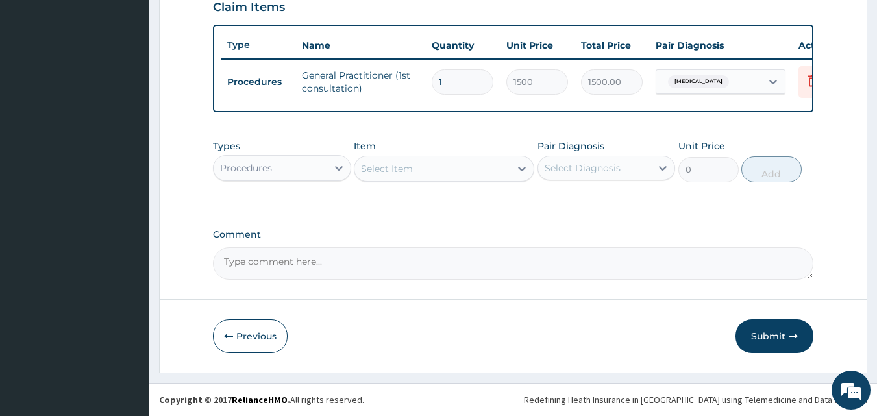
click at [302, 167] on div "Procedures" at bounding box center [270, 168] width 114 height 21
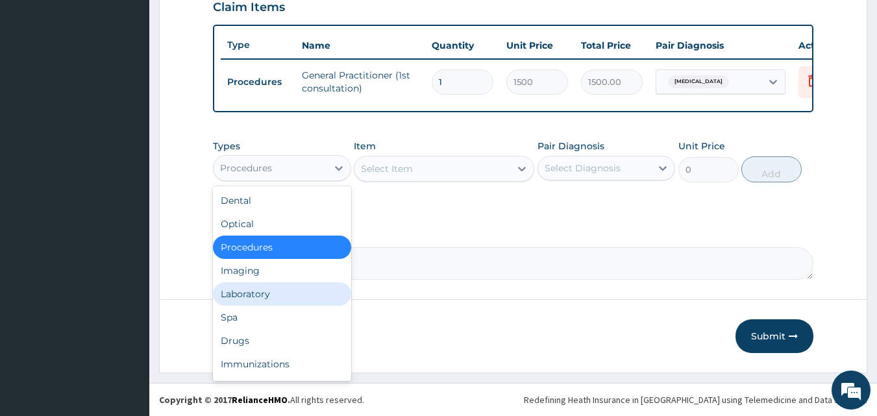
click at [269, 298] on div "Laboratory" at bounding box center [282, 293] width 138 height 23
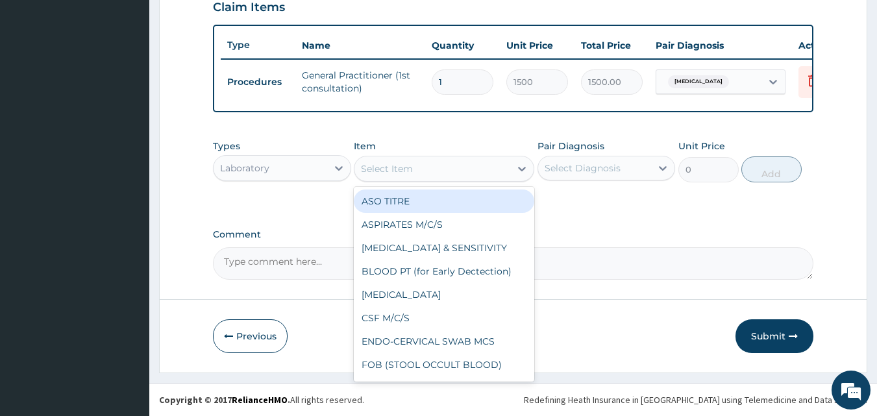
click at [395, 169] on div "Select Item" at bounding box center [387, 168] width 52 height 13
type input "MP"
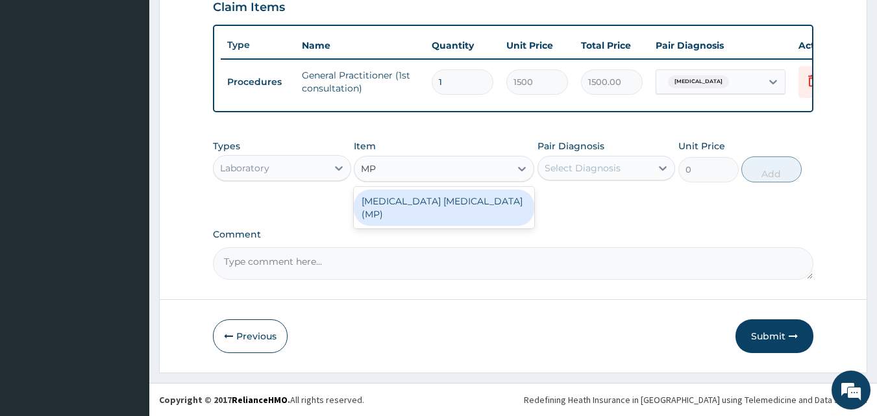
click at [392, 198] on div "[MEDICAL_DATA] [MEDICAL_DATA] (MP)" at bounding box center [444, 207] width 180 height 36
type input "560"
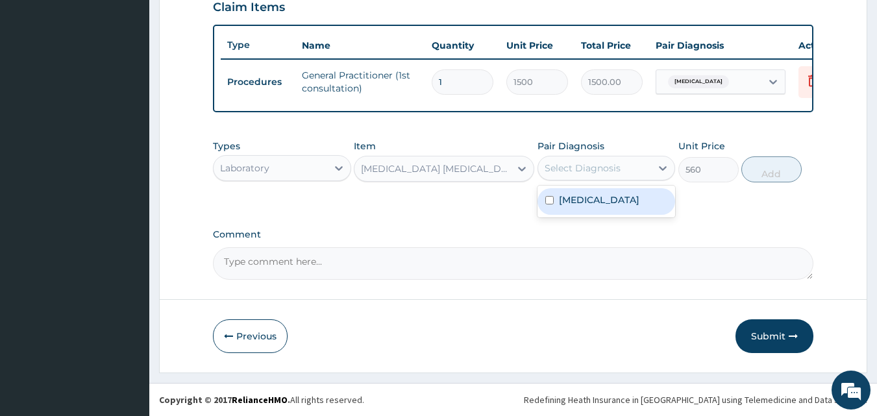
click at [622, 171] on div "Select Diagnosis" at bounding box center [595, 168] width 114 height 21
click at [580, 212] on div "[MEDICAL_DATA]" at bounding box center [606, 201] width 138 height 27
checkbox input "true"
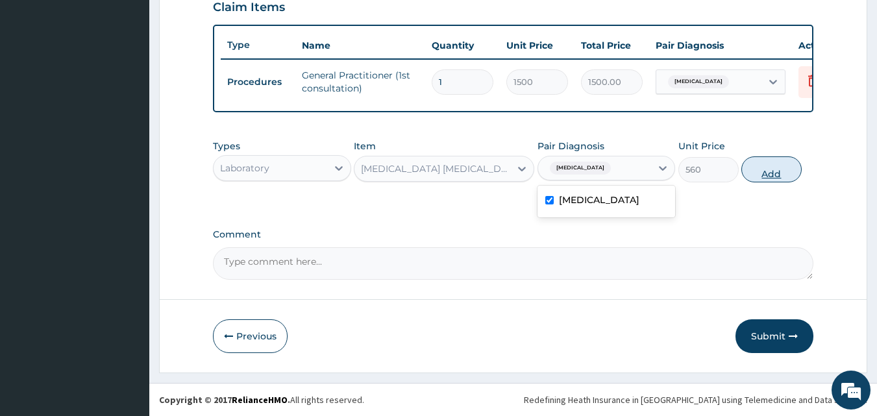
click at [773, 165] on button "Add" at bounding box center [771, 169] width 60 height 26
type input "0"
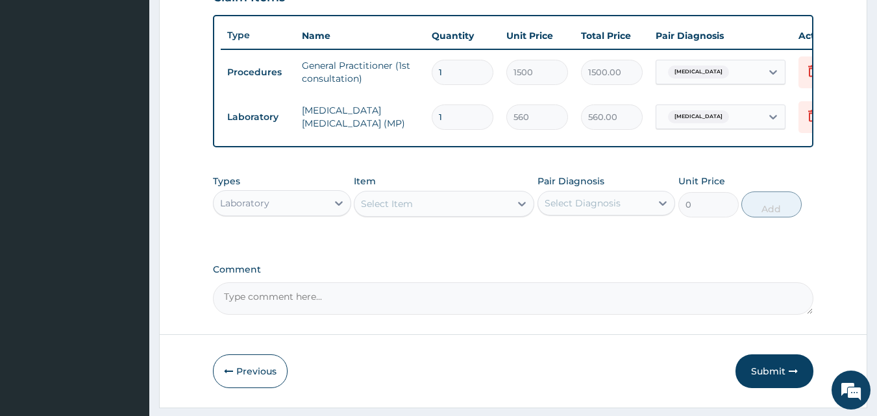
click at [309, 213] on div "Laboratory" at bounding box center [270, 203] width 114 height 21
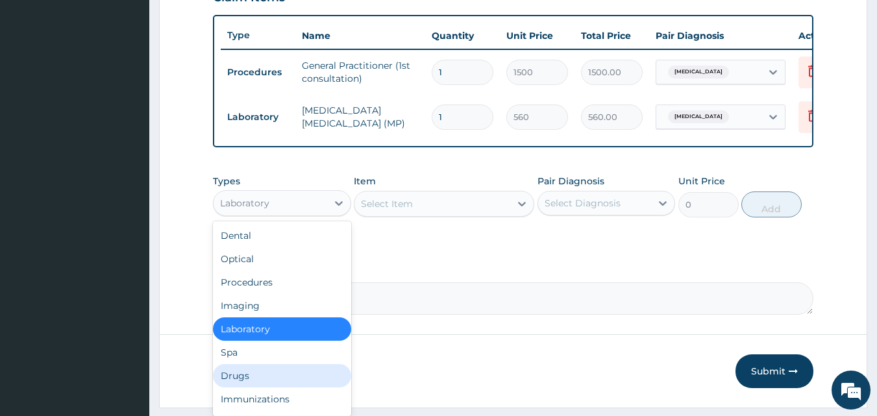
click at [246, 382] on div "Drugs" at bounding box center [282, 375] width 138 height 23
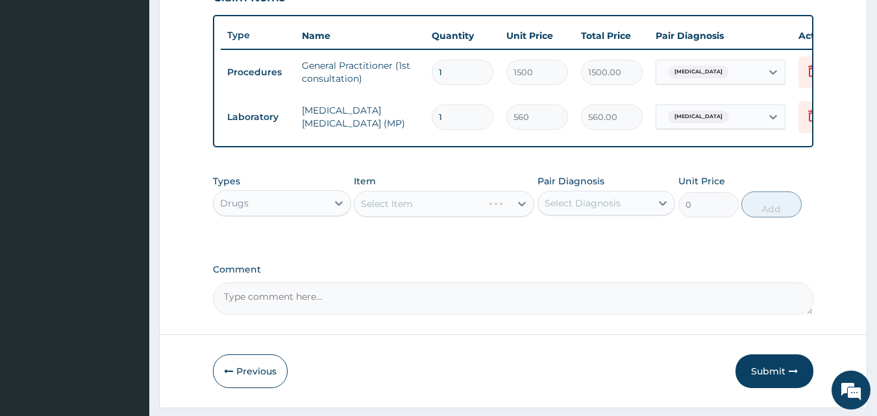
scroll to position [513, 0]
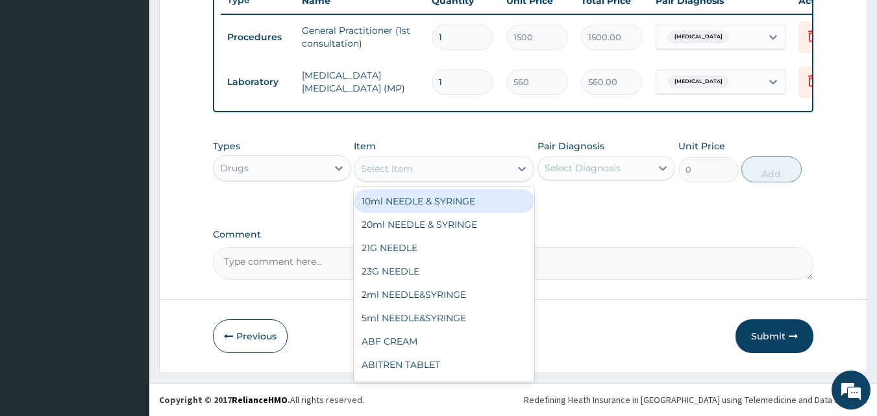
click at [422, 168] on div "Select Item" at bounding box center [432, 168] width 156 height 21
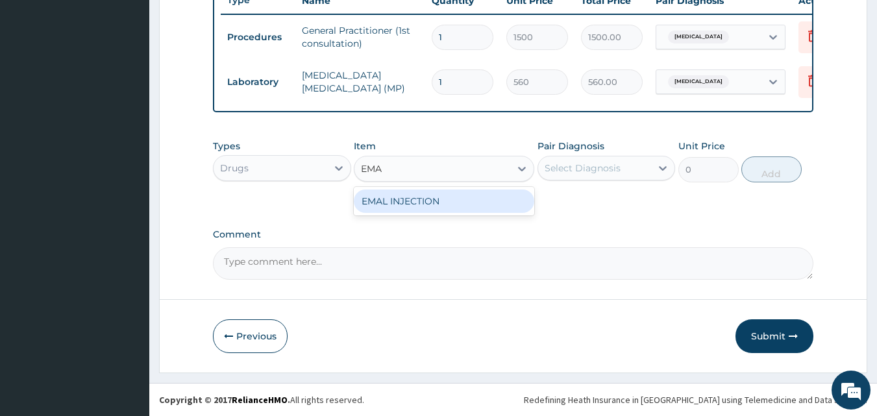
type input "EMAL"
click at [418, 210] on div "EMAL INJECTION" at bounding box center [444, 200] width 180 height 23
type input "708.75"
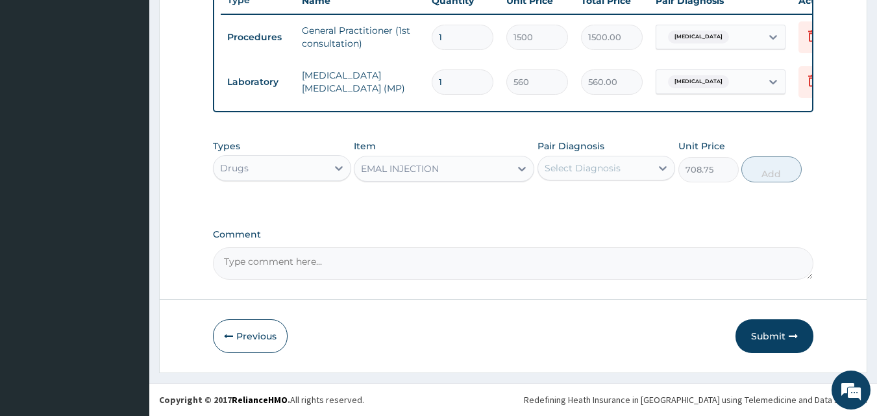
click at [597, 166] on div "Select Diagnosis" at bounding box center [582, 168] width 76 height 13
click at [559, 202] on label "[MEDICAL_DATA]" at bounding box center [599, 199] width 80 height 13
checkbox input "true"
click at [760, 166] on button "Add" at bounding box center [771, 169] width 60 height 26
type input "0"
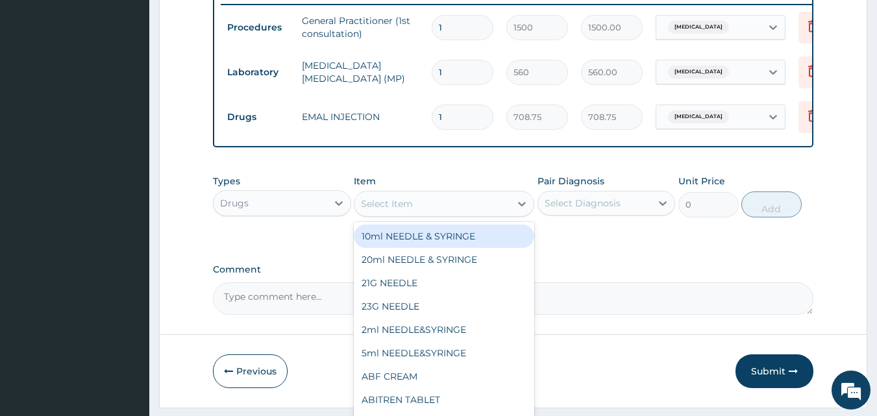
click at [441, 214] on div "Select Item" at bounding box center [432, 203] width 156 height 21
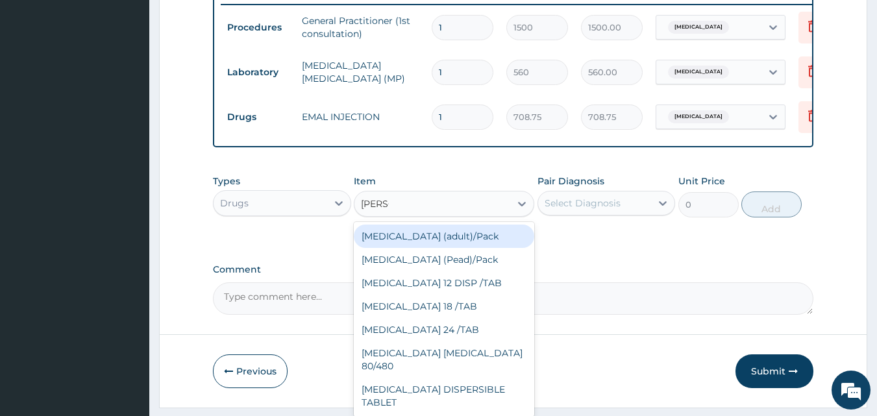
type input "COART"
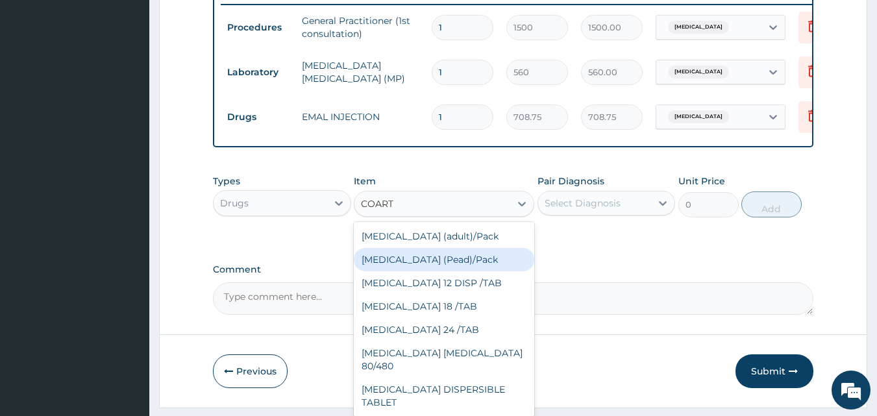
click at [423, 271] on div "[MEDICAL_DATA] (Pead)/Pack" at bounding box center [444, 259] width 180 height 23
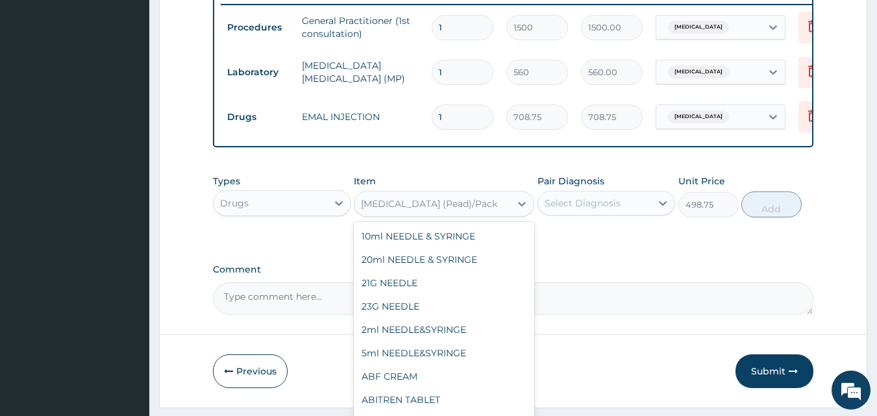
click at [420, 210] on div "[MEDICAL_DATA] (Pead)/Pack" at bounding box center [429, 203] width 136 height 13
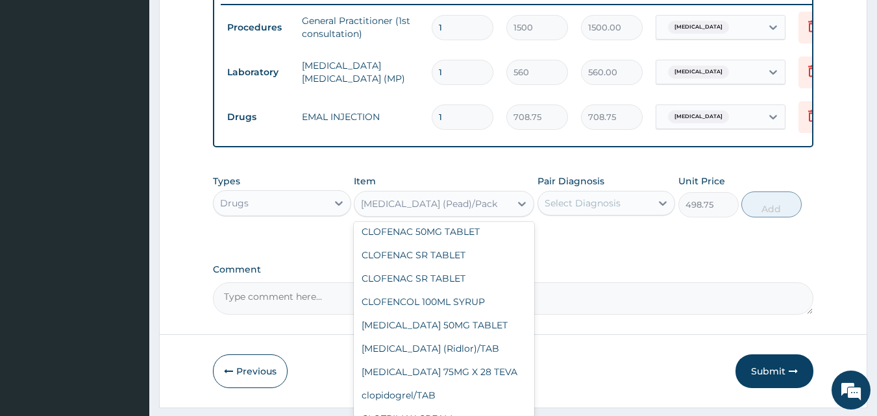
scroll to position [11999, 0]
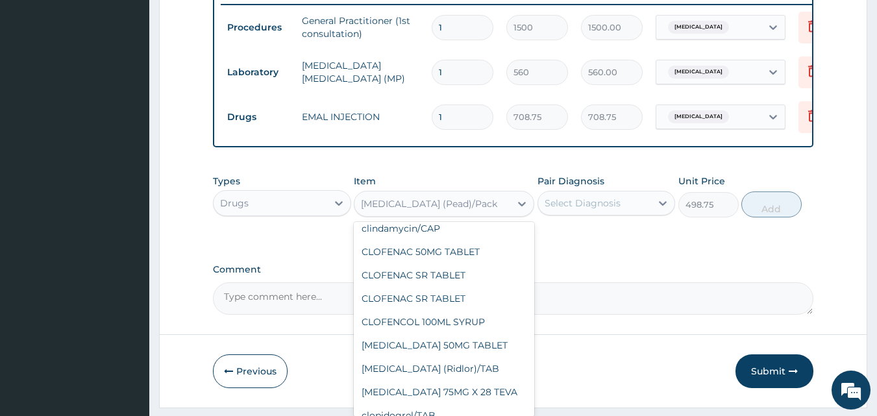
type input "21"
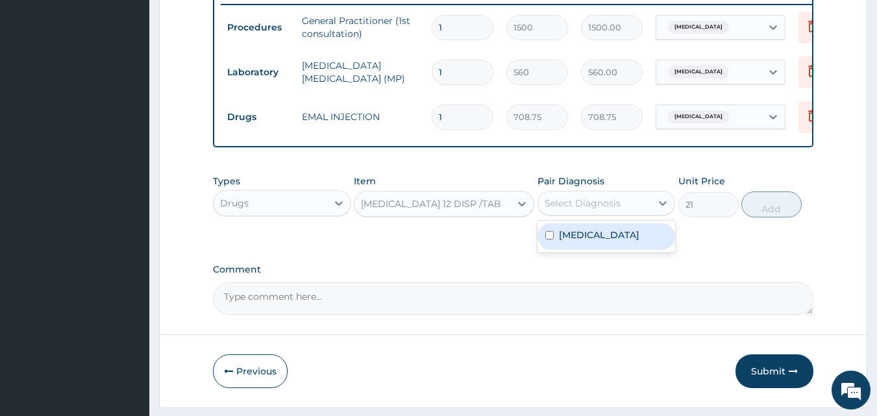
click at [585, 210] on div "Select Diagnosis" at bounding box center [582, 203] width 76 height 13
click at [561, 250] on div "[MEDICAL_DATA]" at bounding box center [606, 236] width 138 height 27
checkbox input "true"
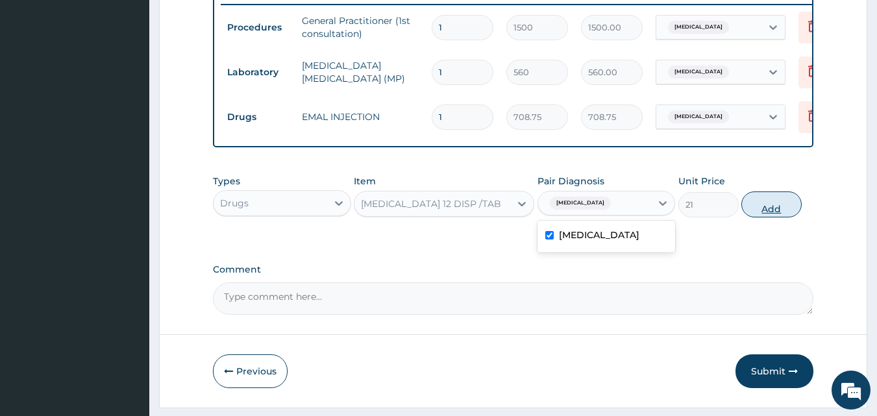
click at [764, 217] on button "Add" at bounding box center [771, 204] width 60 height 26
type input "0"
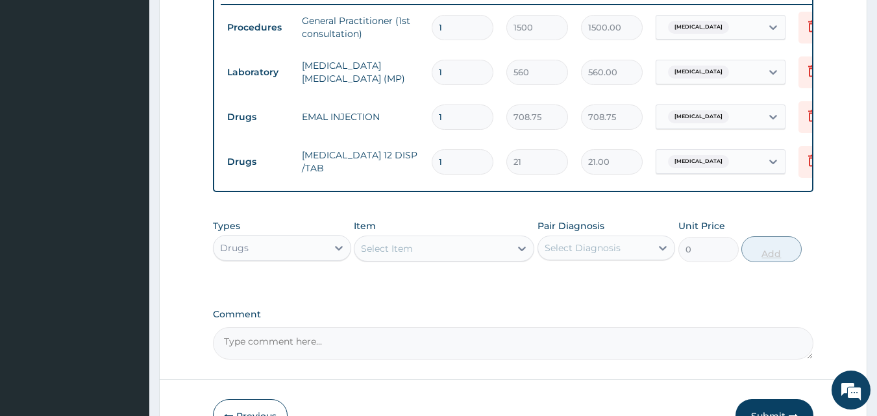
type input "12"
type input "252.00"
type input "12"
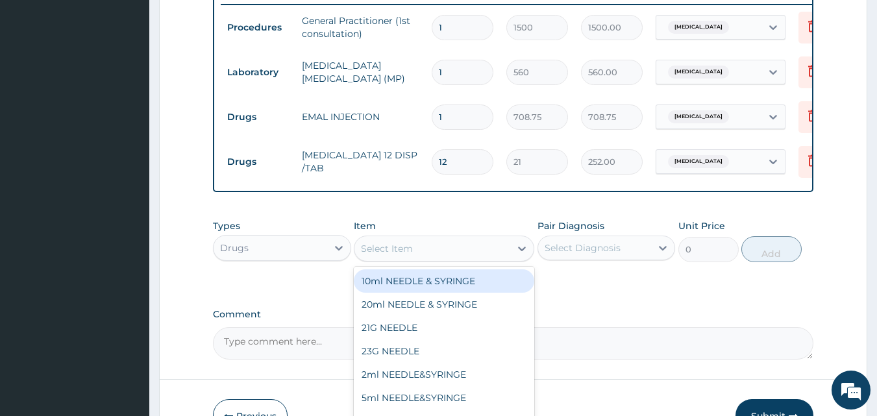
click at [399, 255] on div "Select Item" at bounding box center [387, 248] width 52 height 13
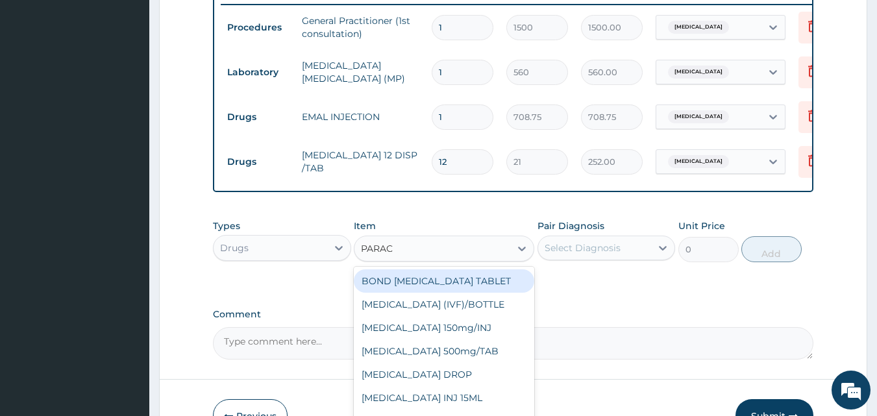
type input "PARACE"
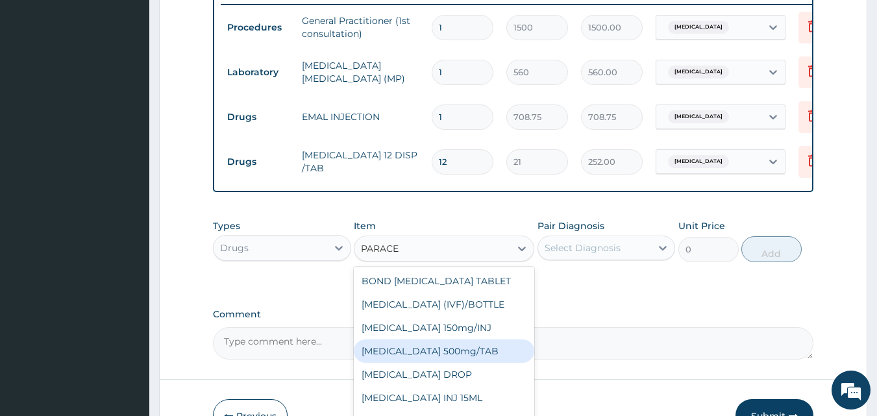
click at [411, 359] on div "[MEDICAL_DATA] 500mg/TAB" at bounding box center [444, 350] width 180 height 23
type input "5.25"
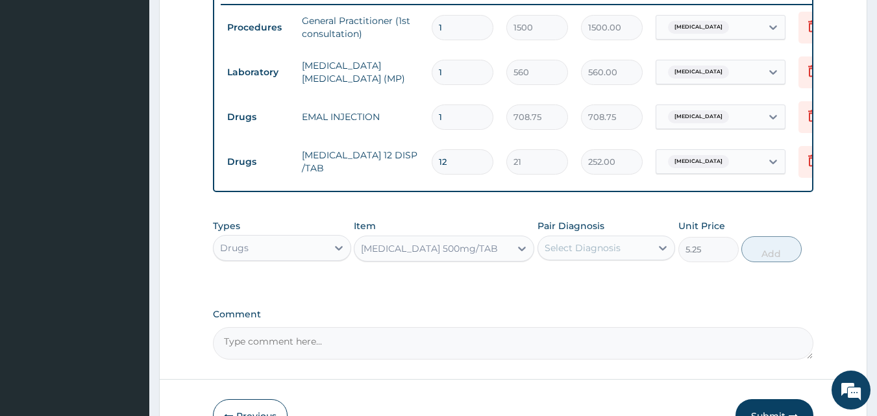
click at [613, 252] on div "Select Diagnosis" at bounding box center [582, 247] width 76 height 13
click at [594, 293] on div "[MEDICAL_DATA]" at bounding box center [606, 281] width 138 height 27
checkbox input "true"
click at [783, 247] on button "Add" at bounding box center [771, 249] width 60 height 26
type input "0"
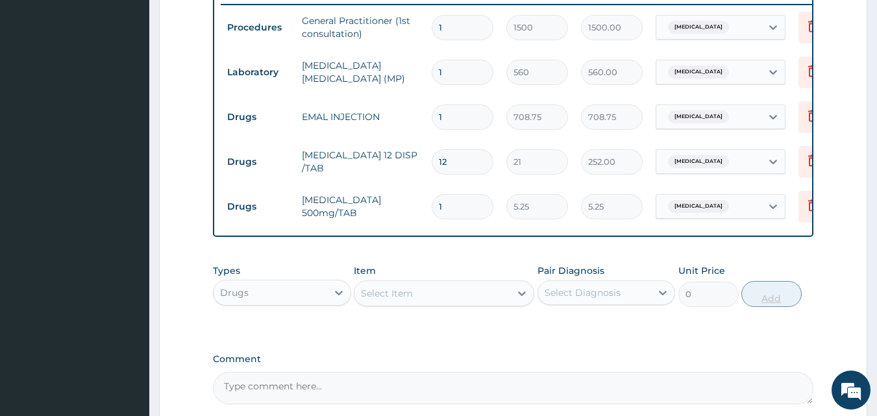
type input "0.00"
type input "9"
type input "47.25"
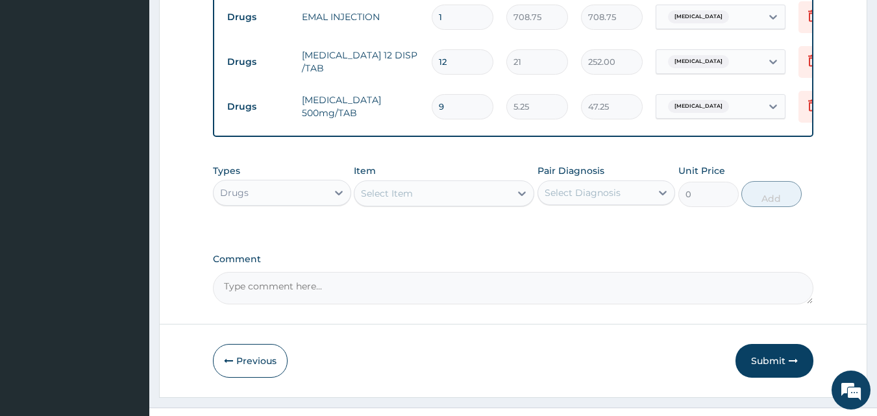
scroll to position [647, 0]
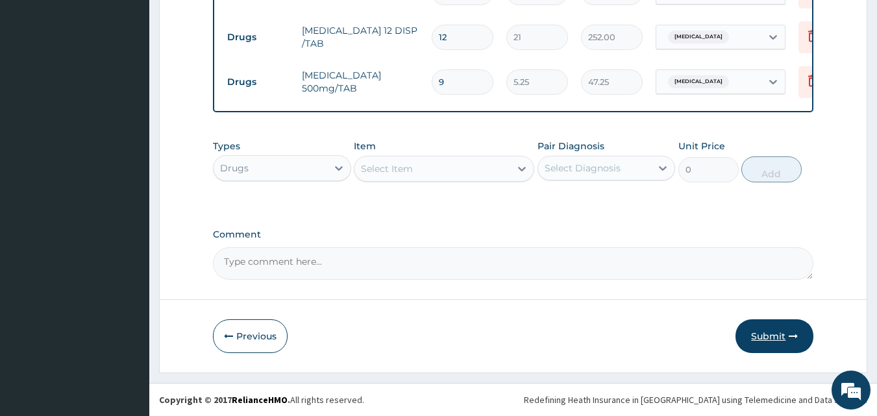
type input "9"
click at [753, 337] on button "Submit" at bounding box center [774, 336] width 78 height 34
